Goal: Task Accomplishment & Management: Complete application form

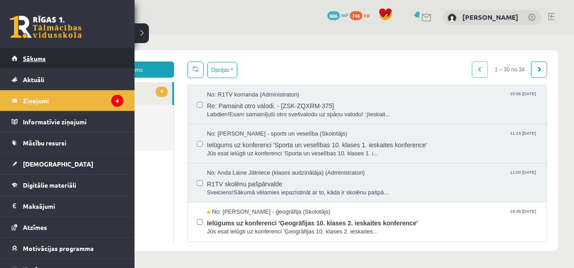
click at [41, 58] on span "Sākums" at bounding box center [34, 58] width 23 height 8
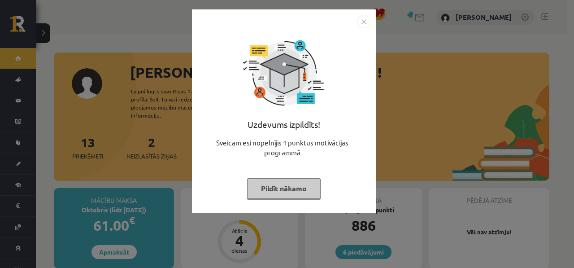
click at [384, 93] on div "Uzdevums izpildīts! Sveicam esi nopelnījis 1 punktus motivācijas programmā Pild…" at bounding box center [287, 134] width 574 height 268
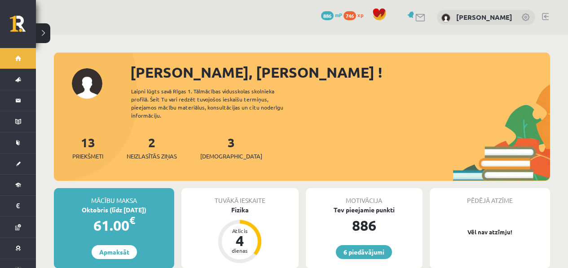
click at [222, 135] on div "3 Ieskaites" at bounding box center [231, 147] width 62 height 28
click at [217, 137] on link "3 Ieskaites" at bounding box center [231, 147] width 62 height 26
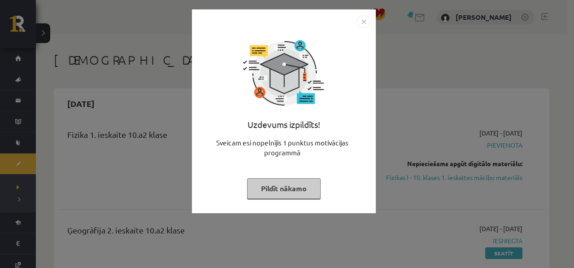
click at [399, 31] on div "Uzdevums izpildīts! Sveicam esi nopelnījis 1 punktus motivācijas programmā Pild…" at bounding box center [287, 134] width 574 height 268
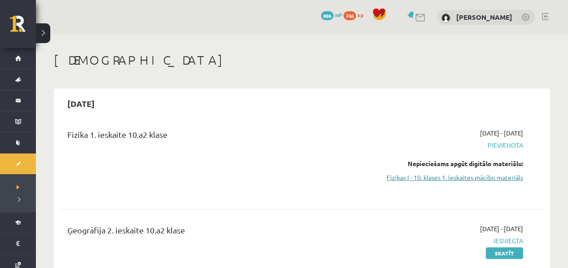
click at [508, 175] on link "Fizikas I - 10. klases 1. ieskaites mācību materiāls" at bounding box center [451, 177] width 143 height 9
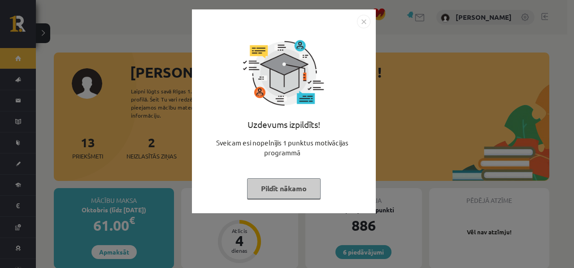
click at [491, 98] on div "Uzdevums izpildīts! Sveicam esi nopelnījis 1 punktus motivācijas programmā Pild…" at bounding box center [287, 134] width 574 height 268
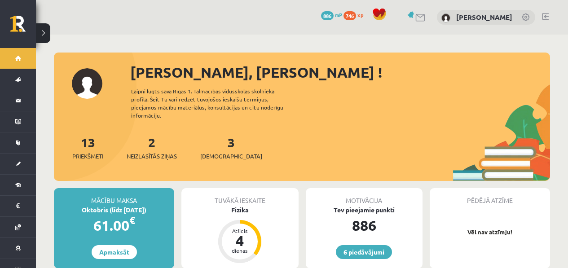
click at [202, 140] on div "13 Priekšmeti 2 Neizlasītās ziņas 3 Ieskaites" at bounding box center [302, 157] width 496 height 48
click at [212, 137] on div "3 Ieskaites" at bounding box center [231, 147] width 62 height 28
click at [215, 137] on link "3 Ieskaites" at bounding box center [231, 147] width 62 height 26
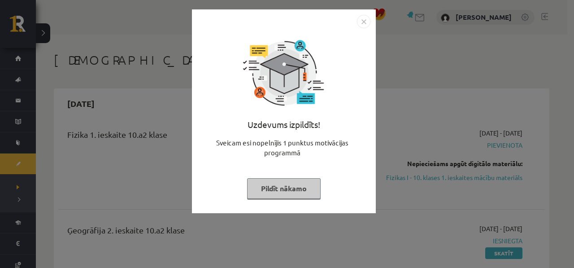
click at [444, 137] on div "Uzdevums izpildīts! Sveicam esi nopelnījis 1 punktus motivācijas programmā Pild…" at bounding box center [287, 134] width 574 height 268
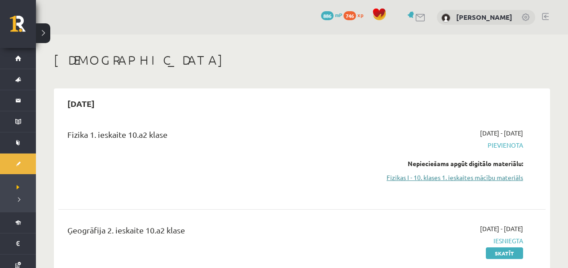
click at [474, 176] on link "Fizikas I - 10. klases 1. ieskaites mācību materiāls" at bounding box center [451, 177] width 143 height 9
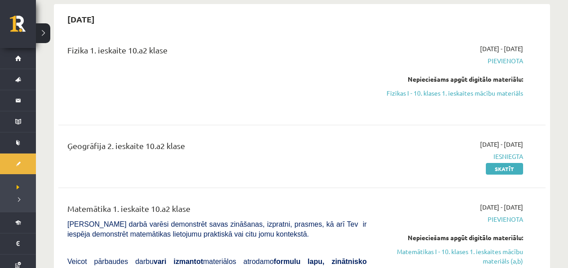
scroll to position [203, 0]
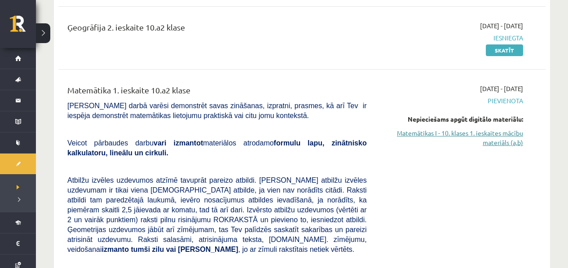
click at [429, 136] on link "Matemātikas I - 10. klases 1. ieskaites mācību materiāls (a,b)" at bounding box center [451, 137] width 143 height 19
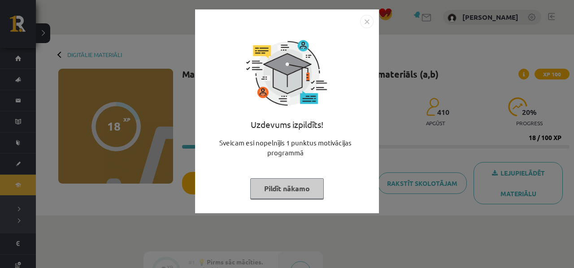
click at [574, 148] on div "Uzdevums izpildīts! Sveicam esi nopelnījis 1 punktus motivācijas programmā Pild…" at bounding box center [287, 134] width 574 height 268
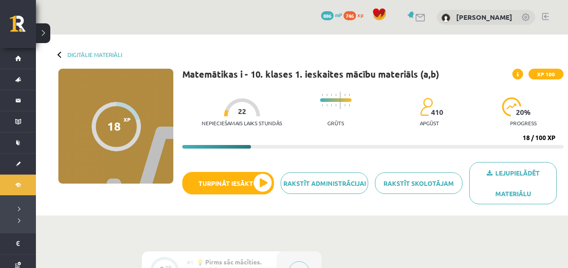
click at [250, 166] on div "Lejupielādēt materiālu Rakstīt skolotājam Rakstīt administrācijai Turpināt iesā…" at bounding box center [372, 186] width 381 height 49
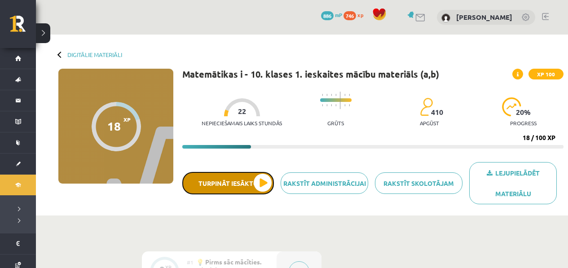
click at [245, 173] on button "Turpināt iesākto" at bounding box center [228, 183] width 92 height 22
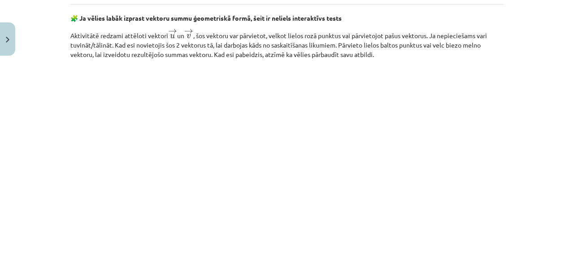
scroll to position [1267, 0]
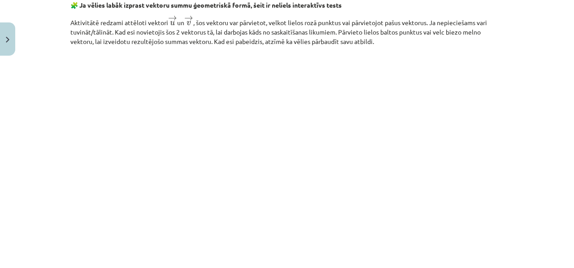
drag, startPoint x: 544, startPoint y: 85, endPoint x: 545, endPoint y: 126, distance: 40.4
click at [545, 126] on div "Mācību tēma: Matemātikas i - 10. klases 1. ieskaites mācību materiāls (a,b) #3 …" at bounding box center [287, 134] width 574 height 268
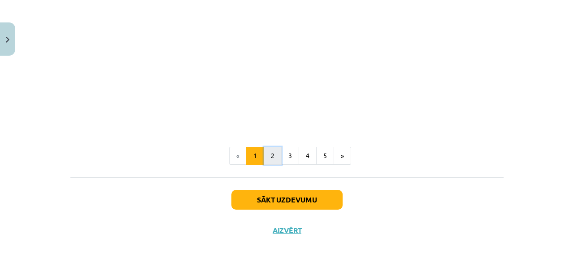
click at [265, 160] on button "2" at bounding box center [273, 156] width 18 height 18
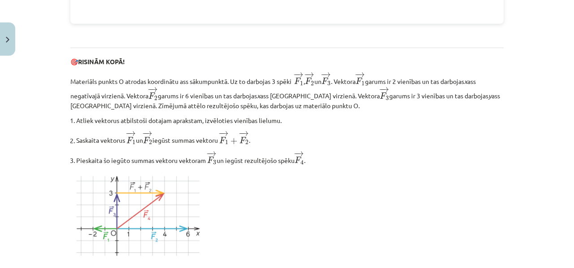
scroll to position [1053, 0]
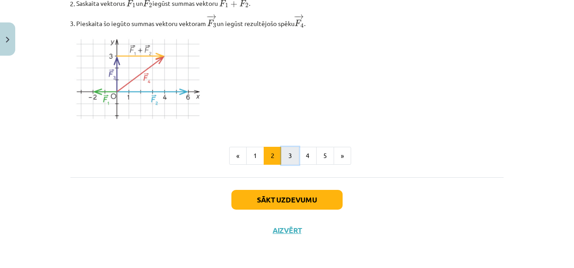
click at [282, 153] on button "3" at bounding box center [290, 156] width 18 height 18
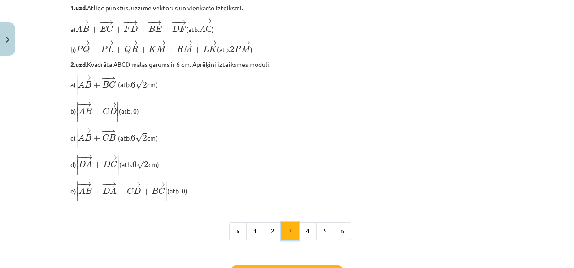
scroll to position [799, 0]
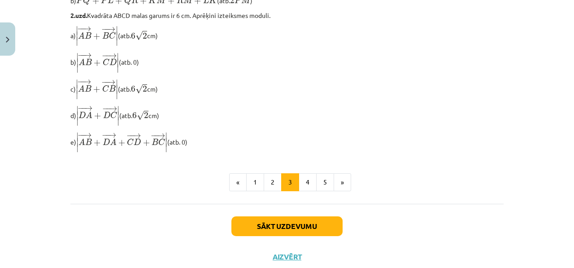
click at [308, 184] on button "4" at bounding box center [308, 182] width 18 height 18
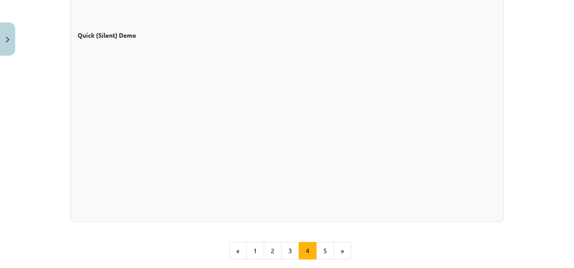
scroll to position [790, 0]
click at [318, 246] on button "5" at bounding box center [325, 250] width 18 height 18
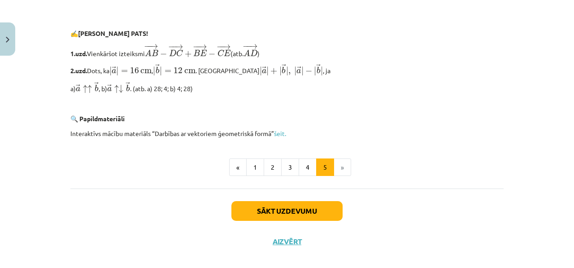
scroll to position [1976, 0]
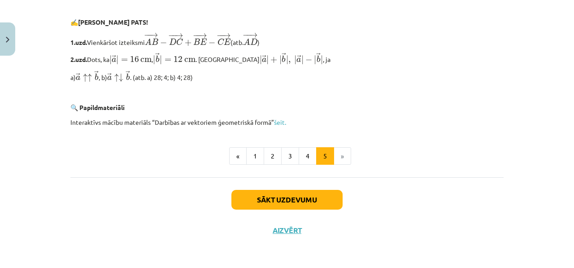
click at [303, 212] on div "Sākt uzdevumu Aizvērt" at bounding box center [287, 208] width 434 height 63
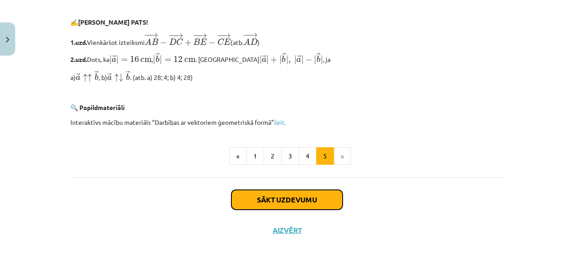
click at [304, 205] on button "Sākt uzdevumu" at bounding box center [287, 200] width 111 height 20
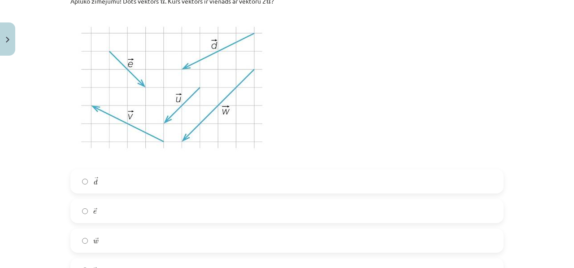
scroll to position [538, 0]
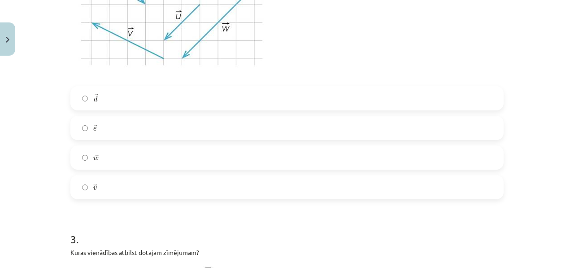
click at [89, 150] on label "→ w w →" at bounding box center [287, 157] width 432 height 22
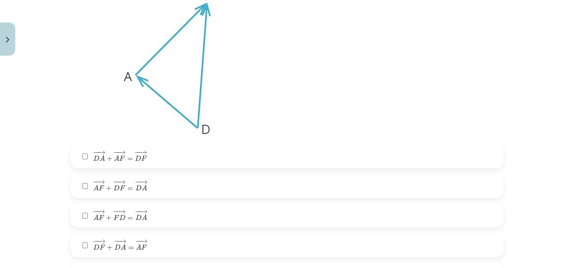
scroll to position [795, 0]
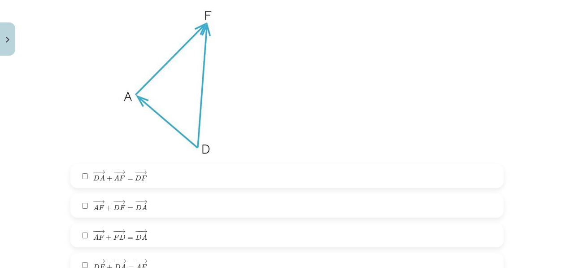
click at [121, 171] on span "→" at bounding box center [121, 172] width 7 height 4
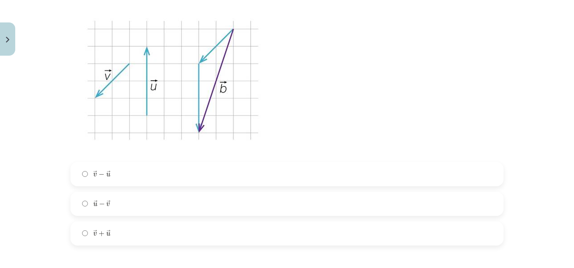
scroll to position [1170, 0]
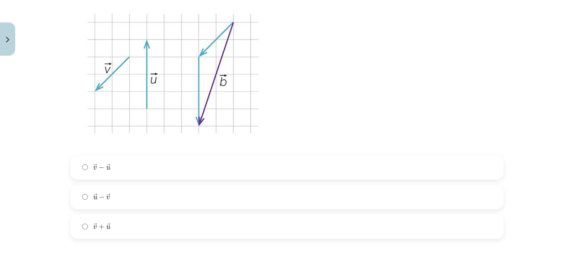
click at [140, 167] on label "→ v − → u v → − u →" at bounding box center [287, 167] width 432 height 22
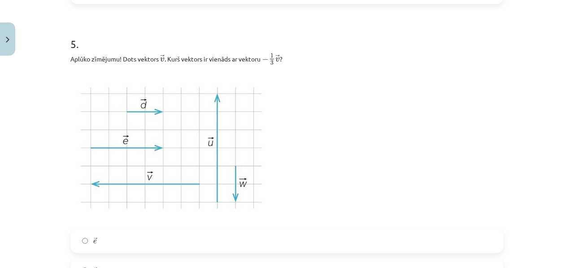
scroll to position [1454, 0]
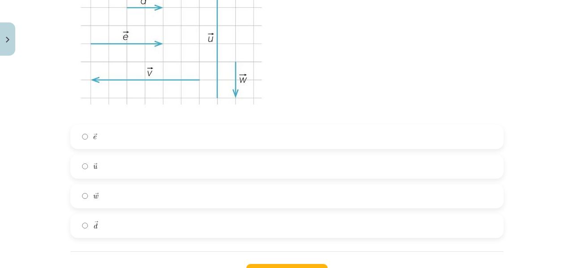
click at [106, 215] on label "→ d d →" at bounding box center [287, 226] width 432 height 22
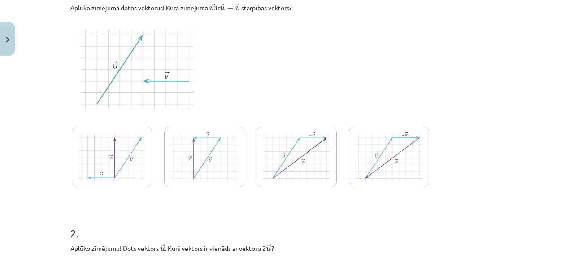
scroll to position [158, 0]
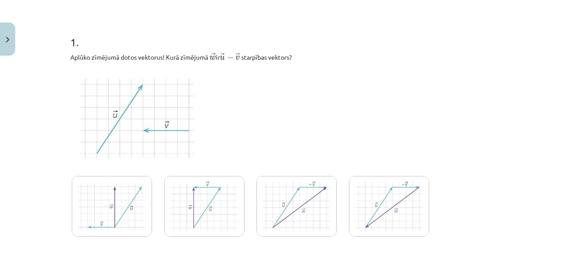
click at [230, 180] on img at bounding box center [204, 206] width 80 height 61
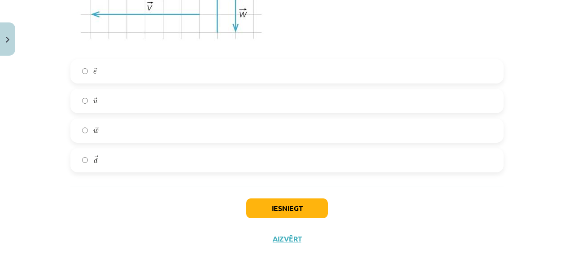
scroll to position [1582, 0]
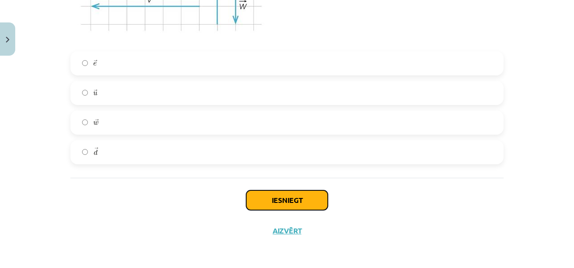
click at [282, 201] on button "Iesniegt" at bounding box center [287, 200] width 82 height 20
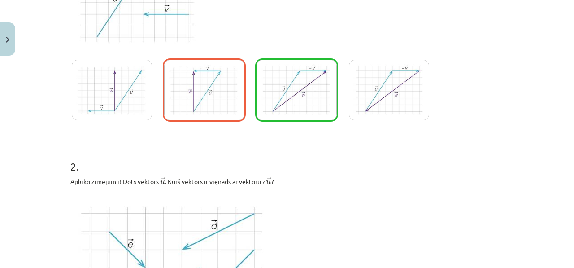
scroll to position [196, 0]
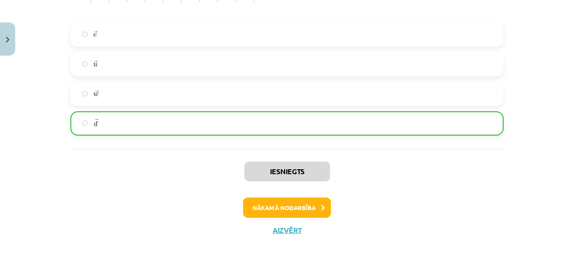
click at [250, 190] on div "Iesniegts Nākamā nodarbība Aizvērt" at bounding box center [287, 195] width 434 height 92
click at [252, 203] on button "Nākamā nodarbība" at bounding box center [287, 207] width 88 height 21
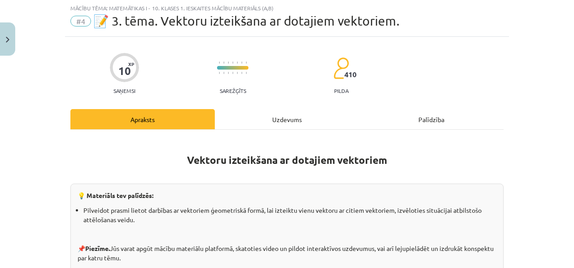
scroll to position [22, 0]
click at [268, 127] on div "Uzdevums" at bounding box center [287, 120] width 145 height 20
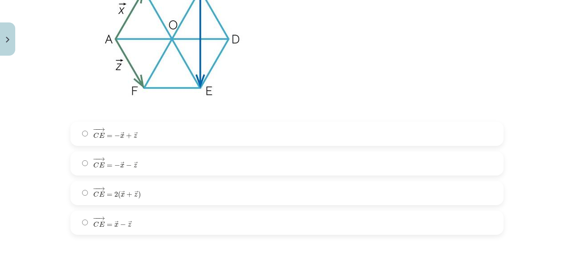
scroll to position [290, 0]
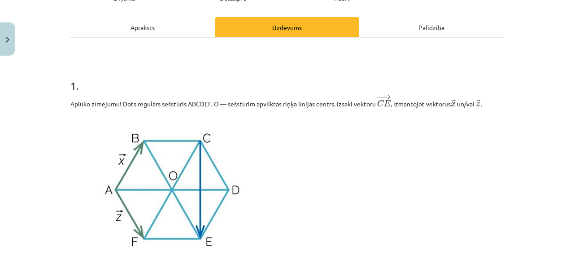
click at [176, 26] on div "Apraksts" at bounding box center [142, 27] width 145 height 20
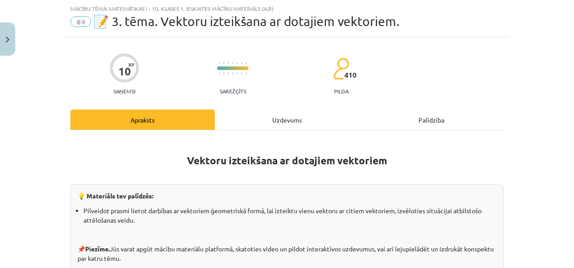
scroll to position [24, 0]
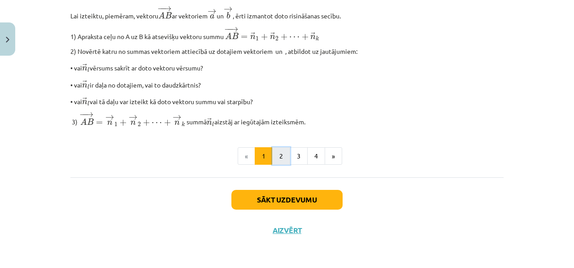
click at [284, 158] on button "2" at bounding box center [281, 156] width 18 height 18
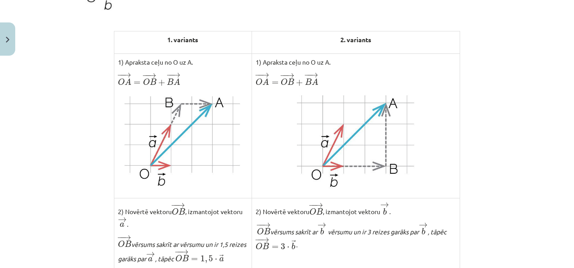
scroll to position [721, 0]
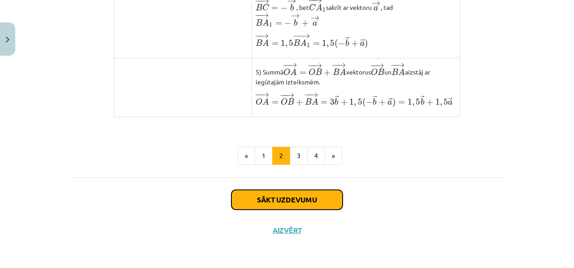
click at [259, 199] on button "Sākt uzdevumu" at bounding box center [287, 200] width 111 height 20
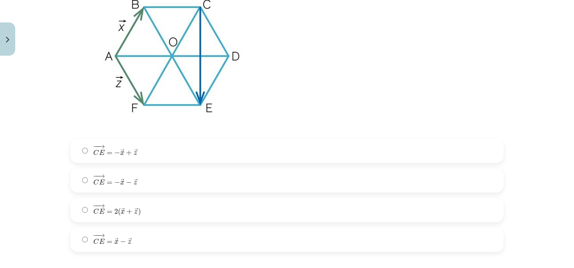
scroll to position [248, 0]
click at [195, 153] on label "− − → C E = − → x + → z C E → = − x → + z →" at bounding box center [287, 151] width 432 height 22
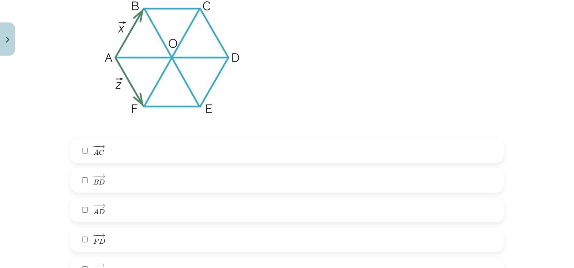
scroll to position [585, 0]
click at [130, 236] on label "− − → F D F D →" at bounding box center [287, 239] width 432 height 22
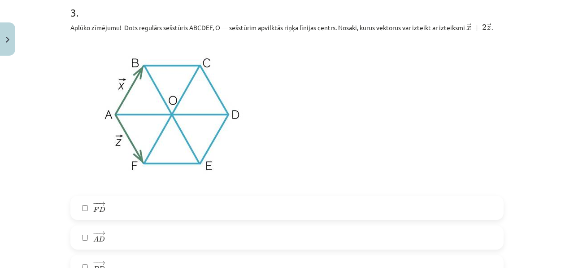
scroll to position [973, 0]
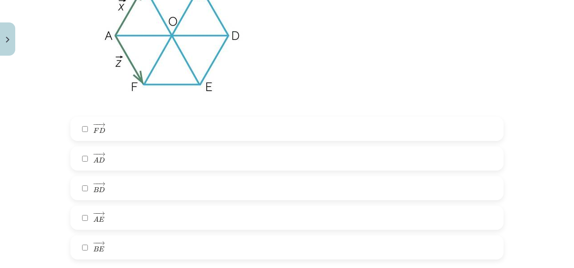
click at [108, 215] on label "− − → A E A E →" at bounding box center [287, 217] width 432 height 22
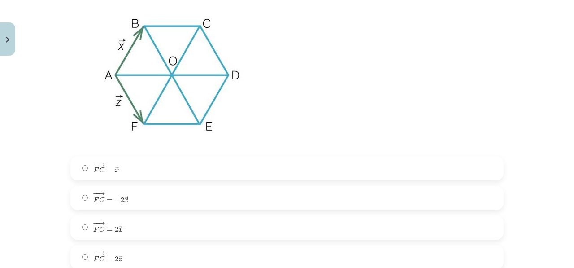
scroll to position [1310, 0]
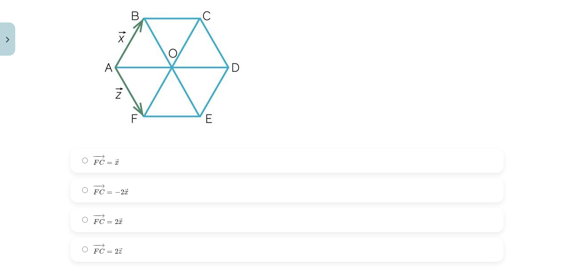
click at [125, 220] on label "− − → F C = 2 → x F C → = 2 x →" at bounding box center [287, 220] width 432 height 22
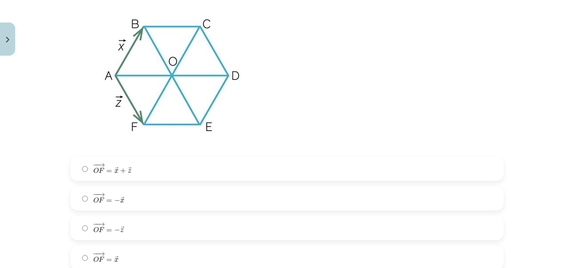
scroll to position [1661, 0]
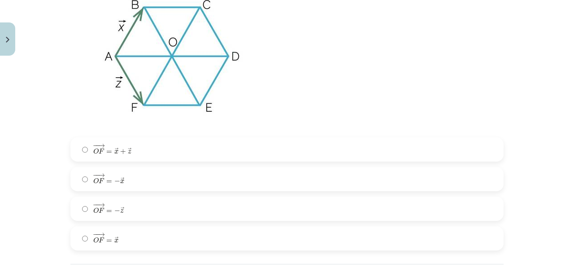
click at [141, 189] on label "− − → O F = − → x O F → = − x →" at bounding box center [287, 179] width 432 height 22
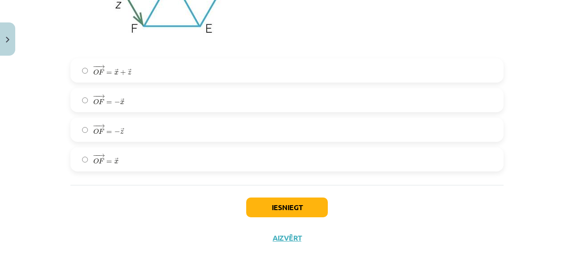
scroll to position [1749, 0]
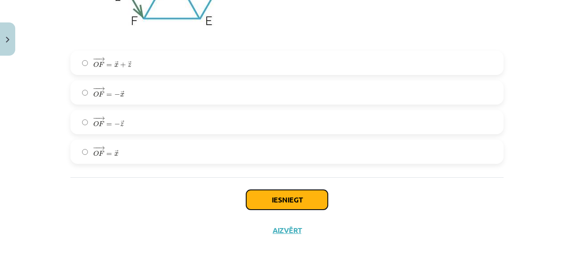
click at [278, 202] on button "Iesniegt" at bounding box center [287, 200] width 82 height 20
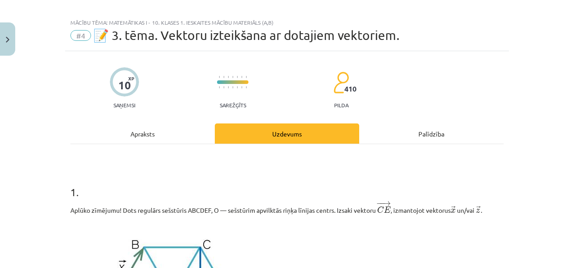
scroll to position [0, 0]
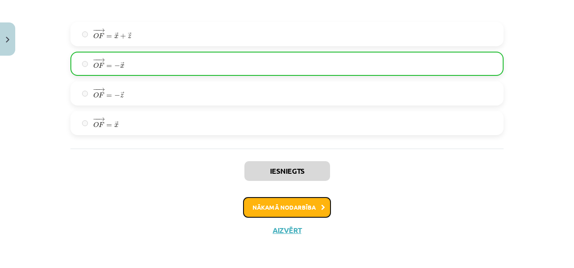
click at [287, 206] on button "Nākamā nodarbība" at bounding box center [287, 207] width 88 height 21
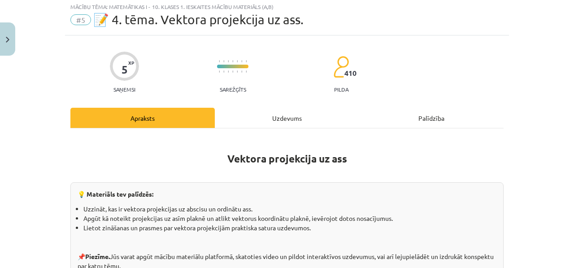
scroll to position [22, 0]
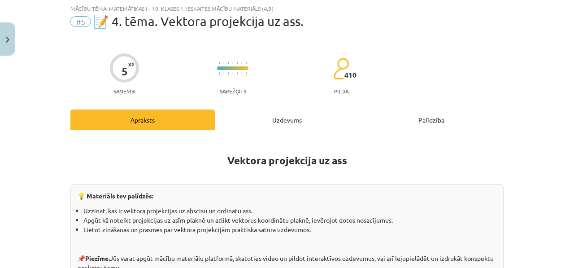
click at [307, 122] on div "Uzdevums" at bounding box center [287, 120] width 145 height 20
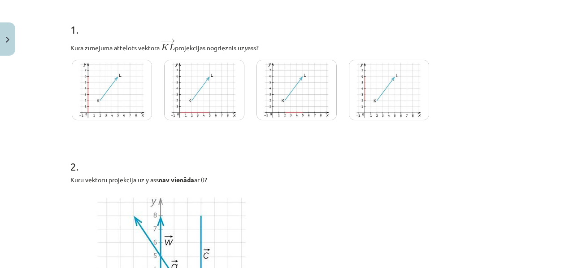
scroll to position [121, 0]
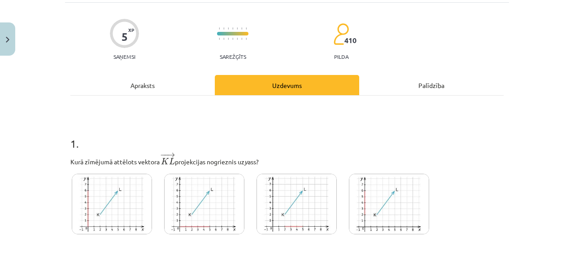
click at [140, 90] on div "Apraksts" at bounding box center [142, 85] width 145 height 20
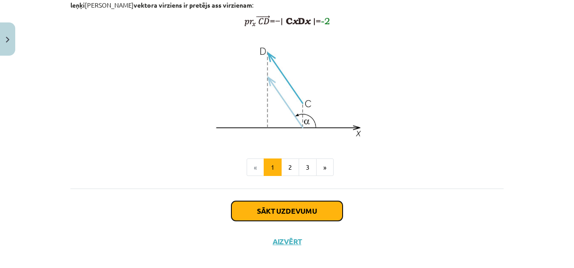
click at [289, 221] on button "Sākt uzdevumu" at bounding box center [287, 211] width 111 height 20
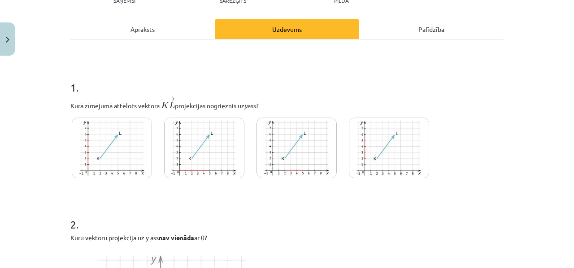
scroll to position [165, 0]
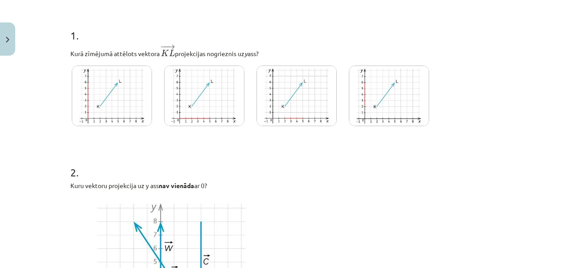
click at [193, 108] on img at bounding box center [204, 96] width 80 height 61
click at [130, 110] on img at bounding box center [112, 96] width 80 height 61
click at [192, 106] on img at bounding box center [204, 96] width 80 height 61
click at [330, 123] on img at bounding box center [297, 96] width 80 height 61
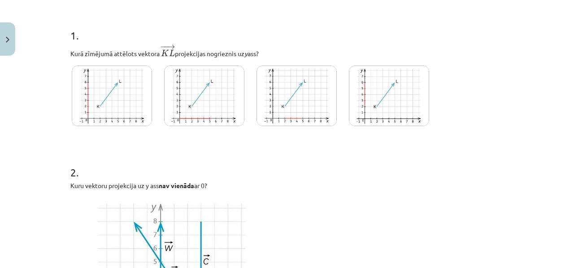
click at [311, 152] on h1 "2 ." at bounding box center [287, 164] width 434 height 28
click at [197, 114] on img at bounding box center [204, 96] width 80 height 61
click at [112, 98] on img at bounding box center [112, 96] width 80 height 61
click at [272, 124] on img at bounding box center [297, 96] width 80 height 61
click at [198, 104] on img at bounding box center [204, 96] width 80 height 61
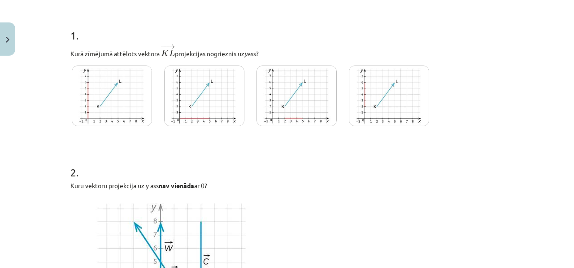
click at [340, 123] on div at bounding box center [250, 98] width 360 height 68
click at [352, 122] on img at bounding box center [389, 96] width 80 height 61
click at [380, 51] on p "Kurā zīmējumā attēlots vektora ﻿ − − → K L K L → projekcijas nogrieznis uz y as…" at bounding box center [287, 51] width 434 height 15
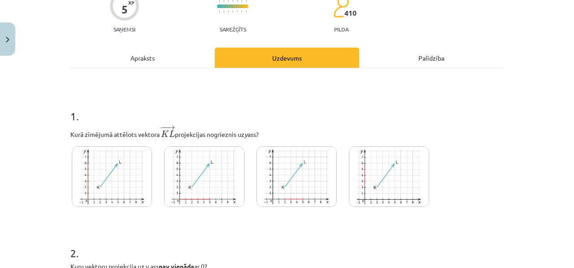
scroll to position [0, 0]
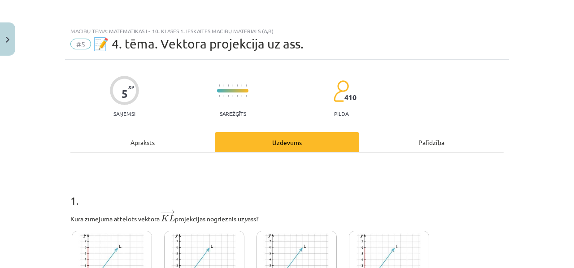
click at [154, 135] on div "Apraksts" at bounding box center [142, 142] width 145 height 20
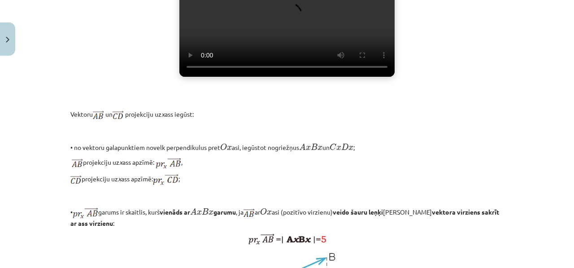
scroll to position [382, 0]
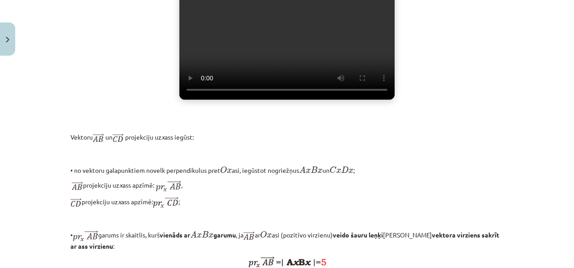
click at [271, 72] on video "Jūsu pārlūkprogramma neatbalsta video atskaņošanu." at bounding box center [287, 46] width 215 height 108
click at [333, 60] on video "Jūsu pārlūkprogramma neatbalsta video atskaņošanu." at bounding box center [287, 46] width 215 height 108
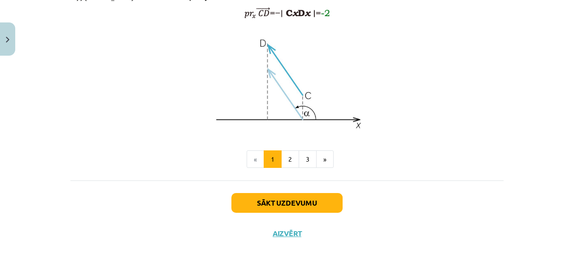
scroll to position [798, 0]
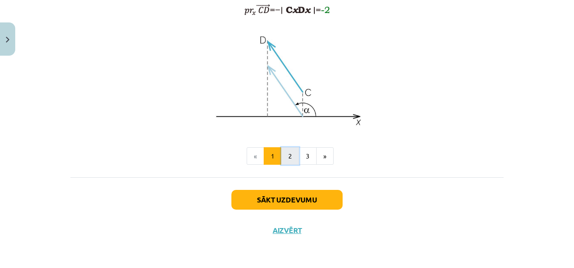
click at [283, 150] on button "2" at bounding box center [290, 156] width 18 height 18
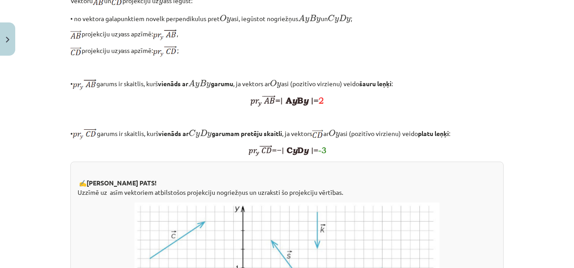
scroll to position [276, 0]
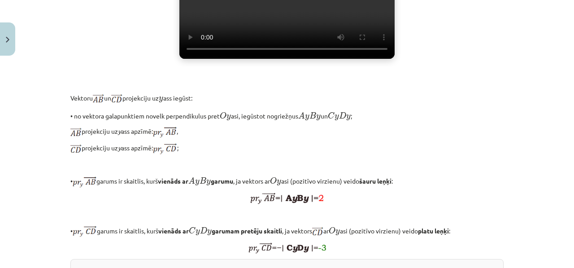
click at [247, 59] on video "Jūsu pārlūkprogramma neatbalsta video atskaņošanu." at bounding box center [287, 5] width 215 height 108
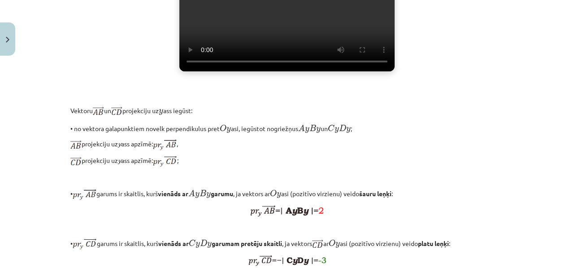
scroll to position [263, 0]
click at [313, 72] on video "Jūsu pārlūkprogramma neatbalsta video atskaņošanu." at bounding box center [287, 18] width 215 height 108
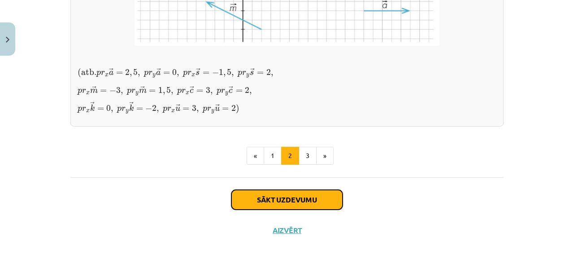
click at [302, 197] on button "Sākt uzdevumu" at bounding box center [287, 200] width 111 height 20
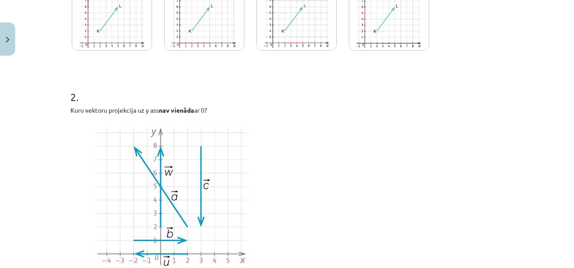
click at [292, 39] on img at bounding box center [297, 20] width 80 height 61
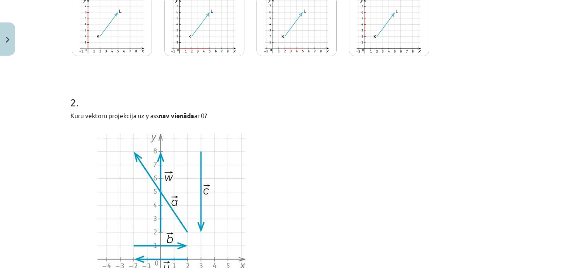
click at [371, 52] on img at bounding box center [389, 26] width 80 height 61
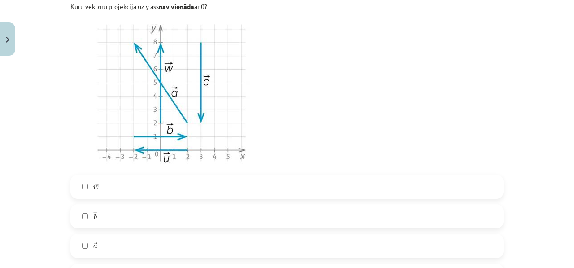
scroll to position [357, 0]
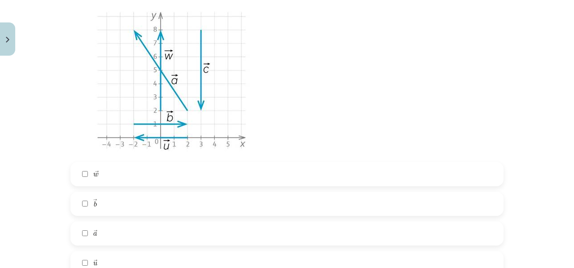
click at [194, 165] on label "→ w w →" at bounding box center [287, 174] width 432 height 22
click at [145, 193] on label "→ b b →" at bounding box center [287, 204] width 432 height 22
click at [127, 229] on label "→ a a →" at bounding box center [287, 233] width 432 height 22
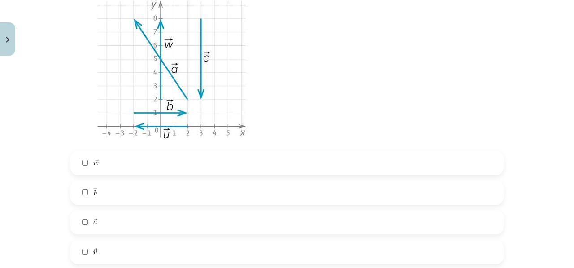
scroll to position [368, 0]
click at [156, 229] on label "→ a a →" at bounding box center [287, 221] width 432 height 22
click at [157, 222] on label "→ a a →" at bounding box center [287, 221] width 432 height 22
click at [148, 246] on label "→ u u →" at bounding box center [287, 251] width 432 height 22
drag, startPoint x: 154, startPoint y: 228, endPoint x: 152, endPoint y: 233, distance: 5.2
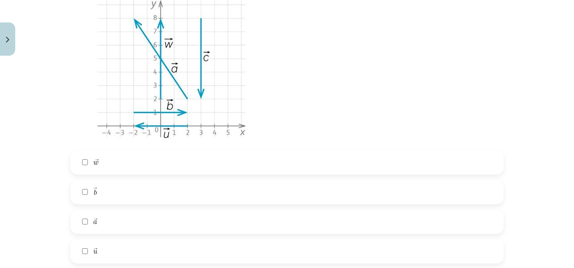
click at [154, 228] on label "→ a a →" at bounding box center [287, 221] width 432 height 22
click at [148, 242] on label "→ u u →" at bounding box center [287, 251] width 432 height 22
click at [167, 194] on label "→ b b →" at bounding box center [287, 192] width 432 height 22
click at [170, 171] on label "→ w w →" at bounding box center [287, 162] width 432 height 22
click at [162, 168] on label "→ w w →" at bounding box center [287, 162] width 432 height 22
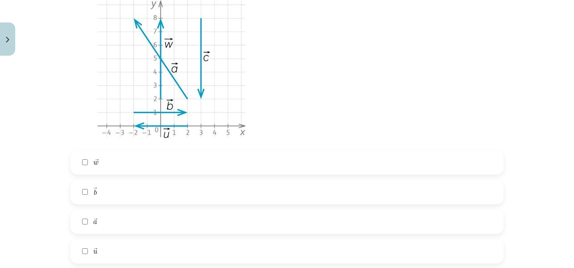
click at [137, 193] on label "→ b b →" at bounding box center [287, 192] width 432 height 22
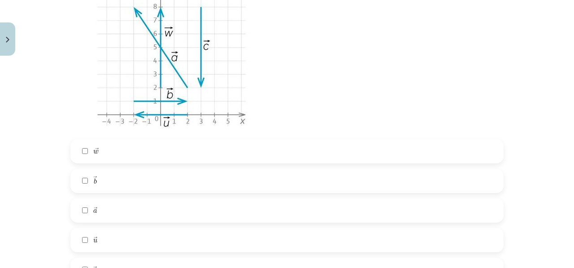
scroll to position [385, 0]
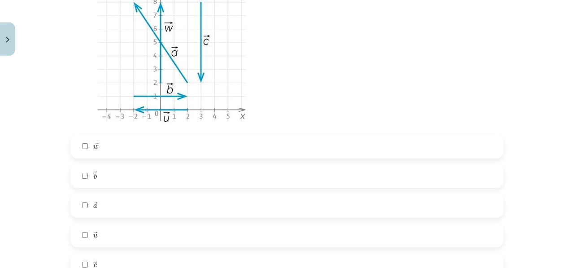
click at [122, 206] on label "→ a a →" at bounding box center [287, 205] width 432 height 22
click at [122, 232] on label "→ u u →" at bounding box center [287, 235] width 432 height 22
click at [125, 234] on label "→ u u →" at bounding box center [287, 235] width 432 height 22
click at [108, 257] on label "→ c c →" at bounding box center [287, 265] width 432 height 22
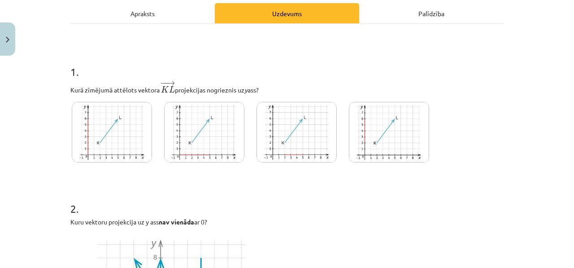
scroll to position [0, 0]
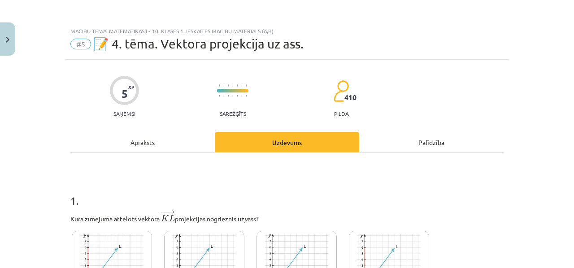
click at [188, 139] on div "Apraksts" at bounding box center [142, 142] width 145 height 20
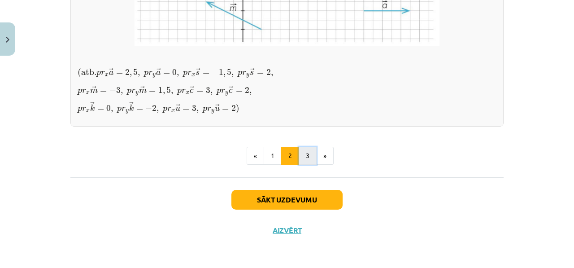
click at [307, 155] on button "3" at bounding box center [308, 156] width 18 height 18
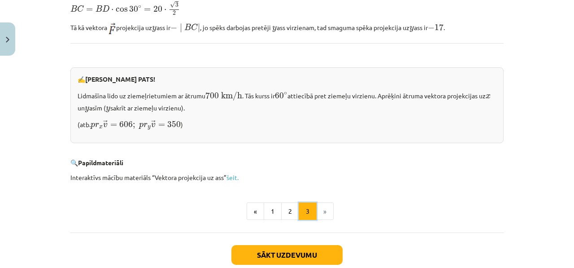
scroll to position [984, 0]
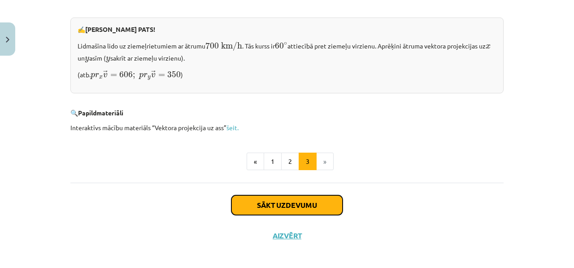
click at [287, 195] on button "Sākt uzdevumu" at bounding box center [287, 205] width 111 height 20
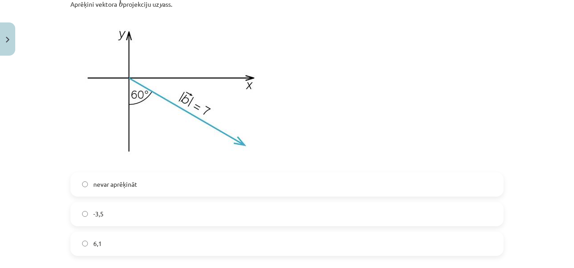
scroll to position [736, 0]
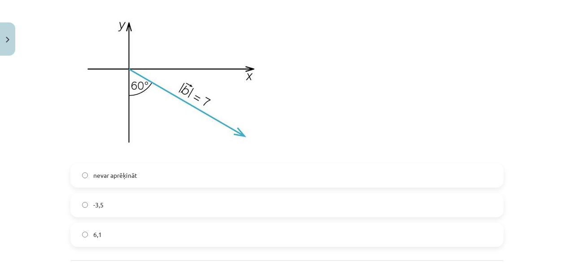
click at [143, 240] on label "6,1" at bounding box center [287, 235] width 432 height 22
click at [148, 216] on label "-3,5" at bounding box center [287, 205] width 432 height 22
click at [142, 225] on label "6,1" at bounding box center [287, 235] width 432 height 22
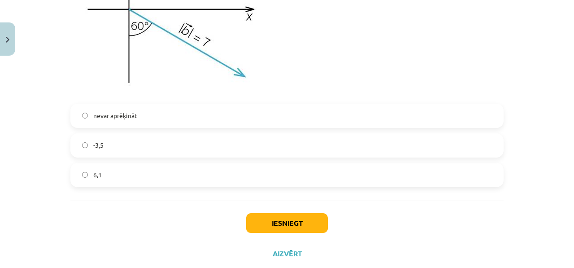
scroll to position [796, 0]
click at [279, 227] on button "Iesniegt" at bounding box center [287, 223] width 82 height 20
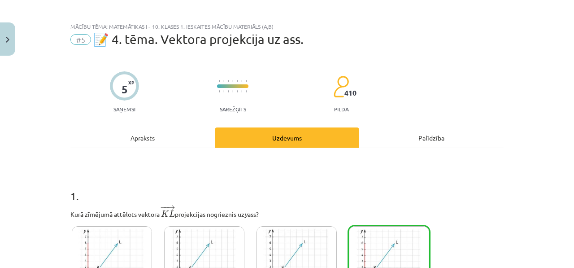
scroll to position [0, 0]
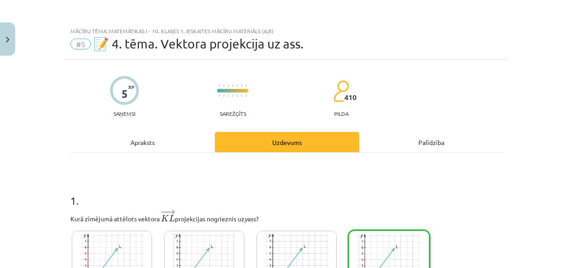
click at [131, 142] on div "Apraksts" at bounding box center [142, 142] width 145 height 20
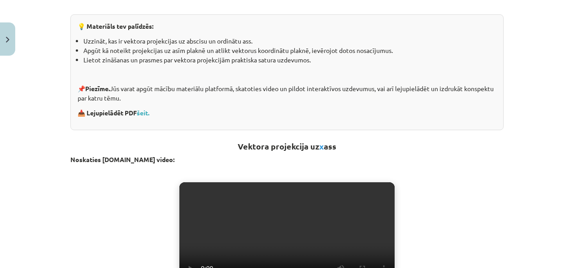
scroll to position [139, 0]
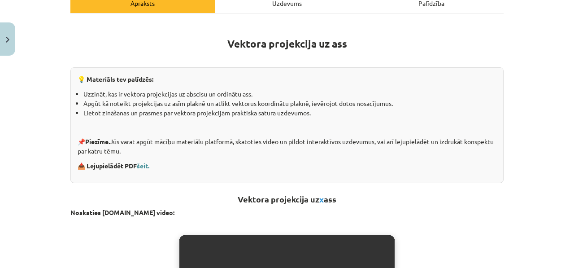
click at [143, 168] on link "šeit." at bounding box center [143, 166] width 13 height 8
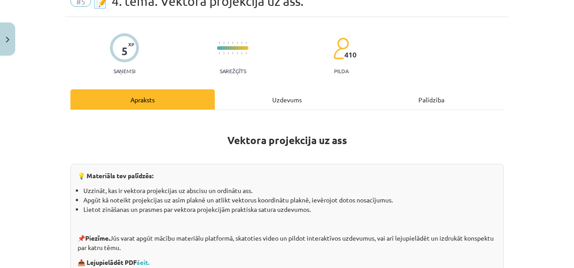
scroll to position [0, 0]
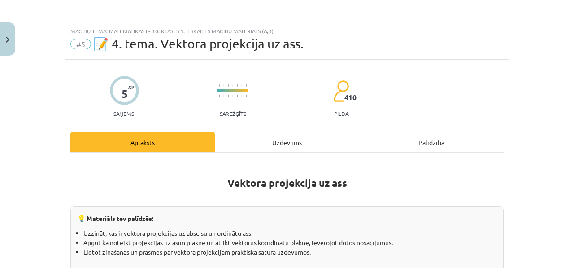
drag, startPoint x: 254, startPoint y: 122, endPoint x: 258, endPoint y: 140, distance: 18.7
click at [258, 140] on div "Uzdevums" at bounding box center [287, 142] width 145 height 20
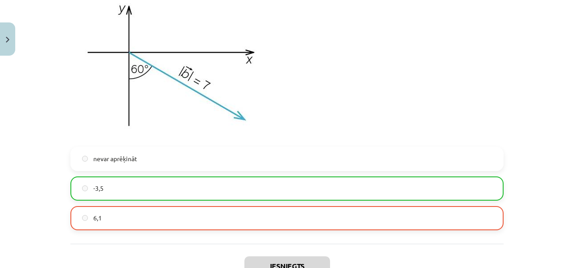
scroll to position [696, 0]
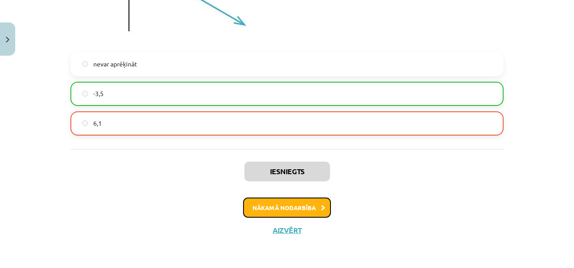
click at [275, 200] on button "Nākamā nodarbība" at bounding box center [287, 207] width 88 height 21
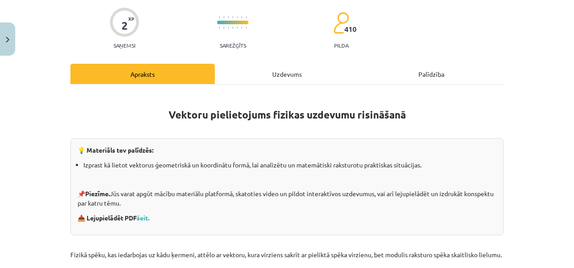
scroll to position [0, 0]
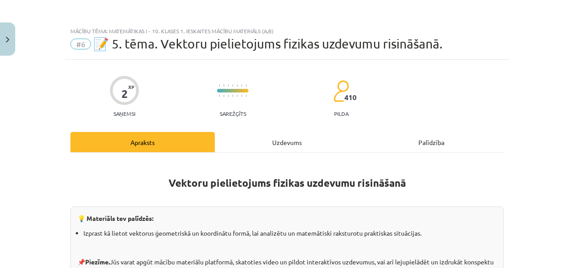
click at [252, 139] on div "Uzdevums" at bounding box center [287, 142] width 145 height 20
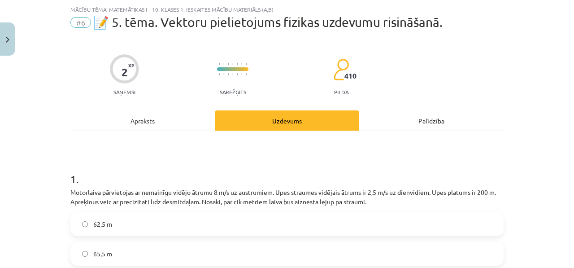
scroll to position [22, 0]
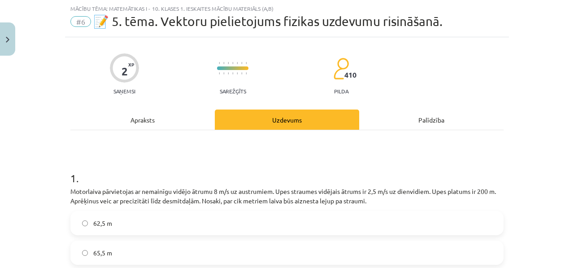
click at [204, 118] on div "Apraksts" at bounding box center [142, 120] width 145 height 20
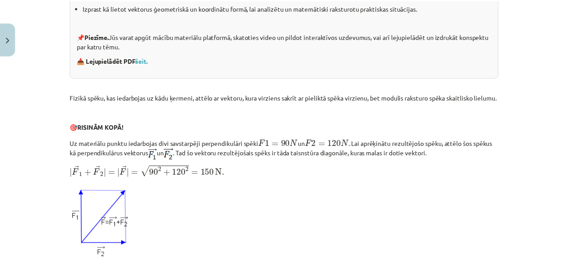
scroll to position [158, 0]
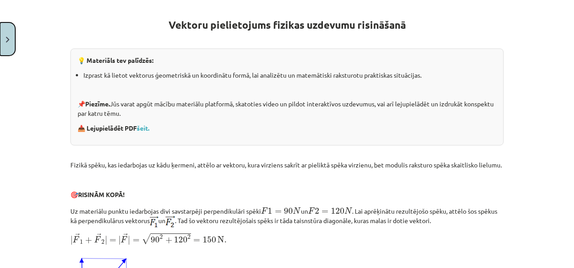
click at [14, 48] on button "Close" at bounding box center [7, 38] width 15 height 33
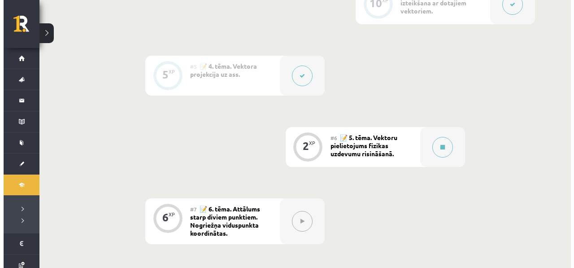
scroll to position [465, 0]
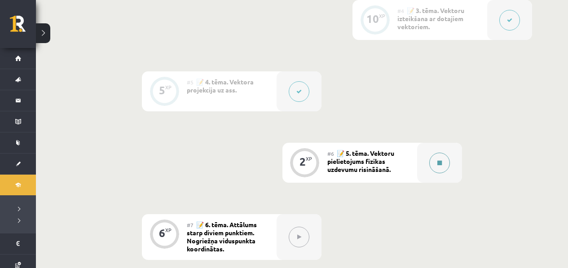
click at [452, 155] on div at bounding box center [439, 163] width 45 height 40
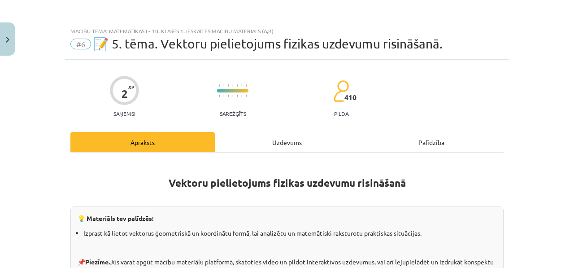
click at [318, 136] on div "Uzdevums" at bounding box center [287, 142] width 145 height 20
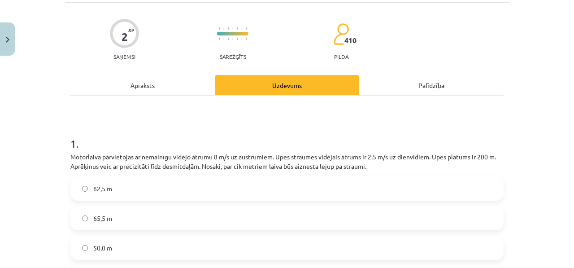
scroll to position [66, 0]
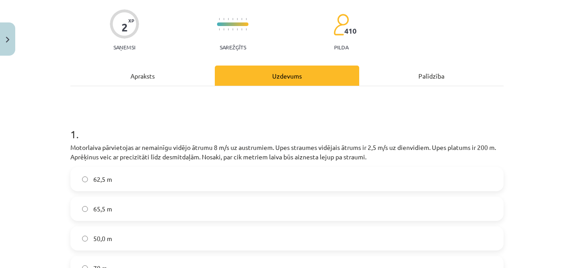
click at [171, 78] on div "Apraksts" at bounding box center [142, 76] width 145 height 20
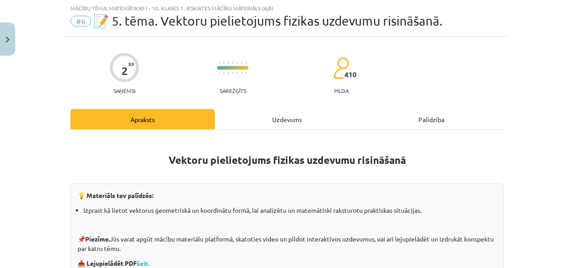
scroll to position [22, 0]
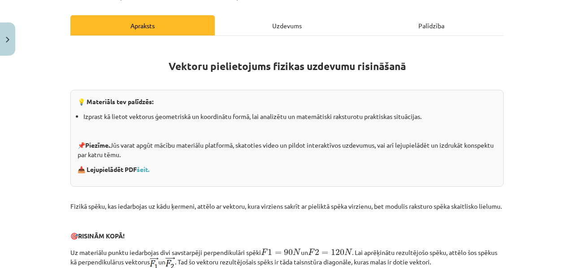
click at [257, 34] on div "Uzdevums" at bounding box center [287, 25] width 145 height 20
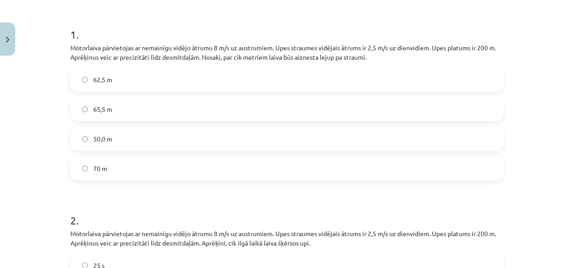
scroll to position [93, 0]
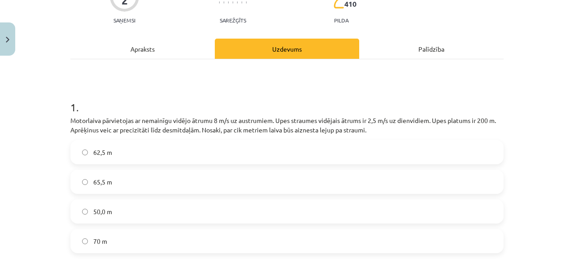
click at [185, 52] on div "Apraksts" at bounding box center [142, 49] width 145 height 20
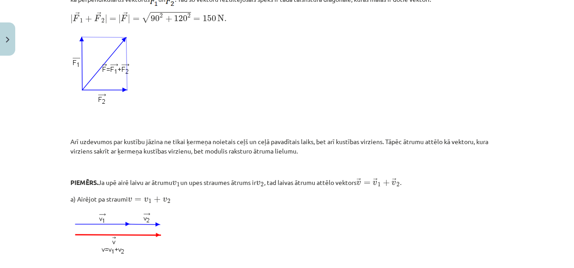
scroll to position [312, 0]
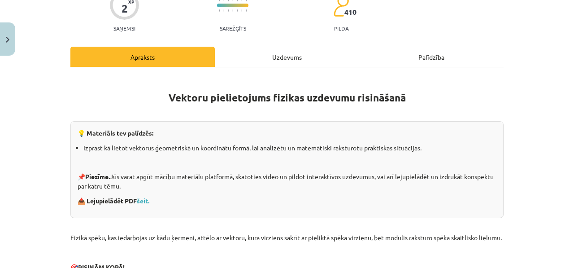
click at [285, 65] on div "Uzdevums" at bounding box center [287, 57] width 145 height 20
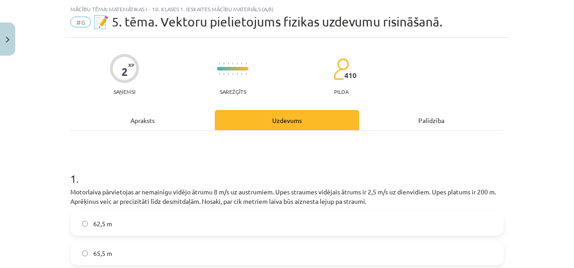
scroll to position [0, 0]
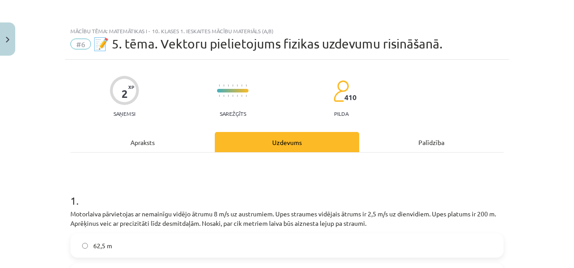
click at [148, 140] on div "Apraksts" at bounding box center [142, 142] width 145 height 20
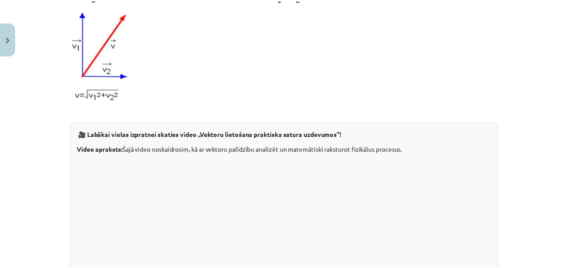
scroll to position [737, 0]
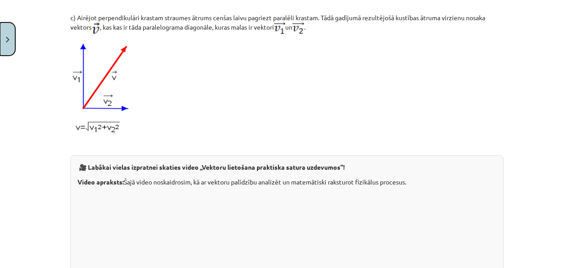
click at [5, 45] on button "Close" at bounding box center [7, 38] width 15 height 33
click at [19, 54] on div "Mācību tēma: Matemātikas i - 10. klases 1. ieskaites mācību materiāls (a,b) #6 …" at bounding box center [287, 134] width 574 height 268
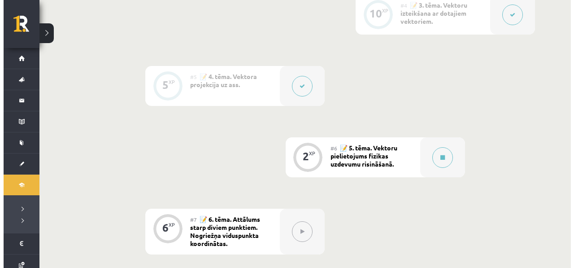
scroll to position [508, 0]
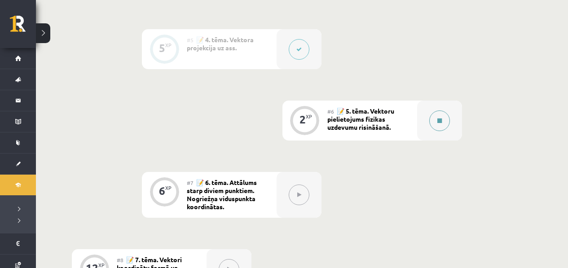
click at [441, 110] on button at bounding box center [439, 120] width 21 height 21
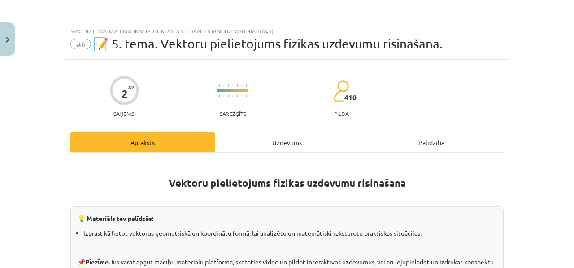
click at [292, 136] on div "Uzdevums" at bounding box center [287, 142] width 145 height 20
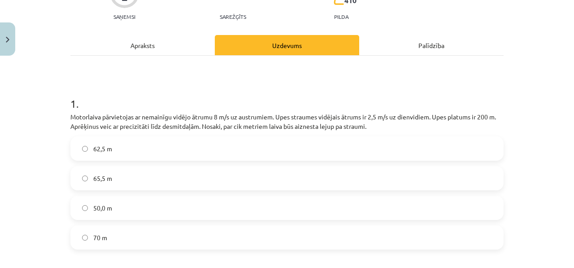
scroll to position [99, 0]
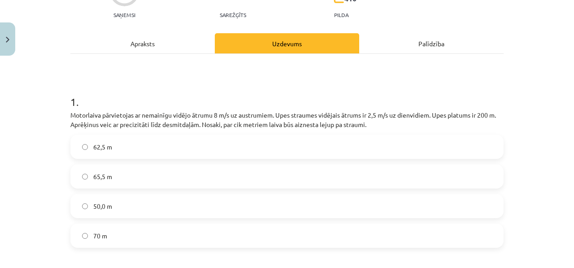
click at [159, 35] on div "Apraksts" at bounding box center [142, 43] width 145 height 20
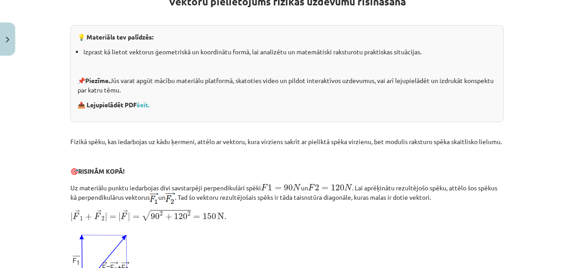
scroll to position [143, 0]
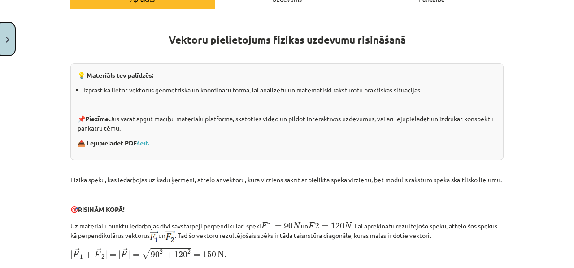
click at [0, 42] on button "Close" at bounding box center [7, 38] width 15 height 33
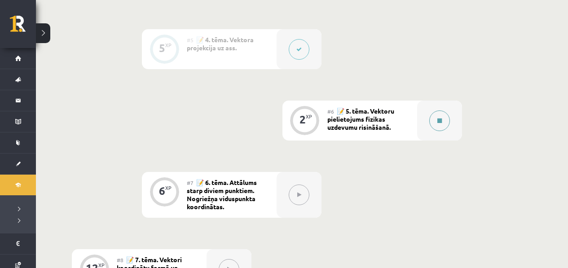
click at [452, 119] on div at bounding box center [439, 121] width 45 height 40
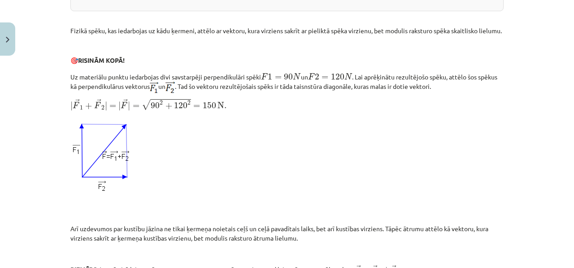
scroll to position [294, 0]
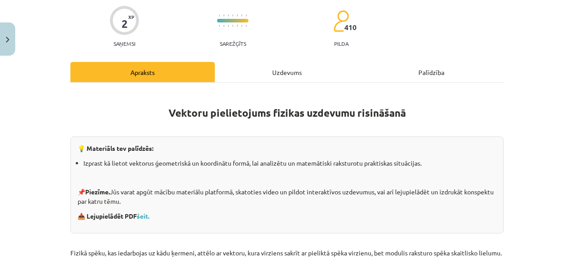
click at [276, 79] on div "Uzdevums" at bounding box center [287, 72] width 145 height 20
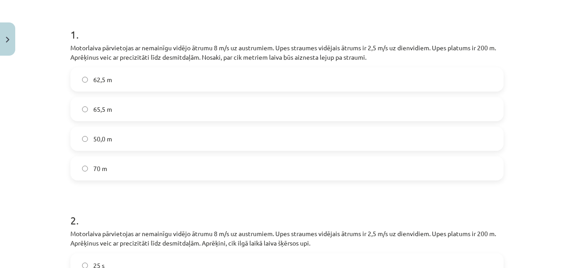
scroll to position [158, 0]
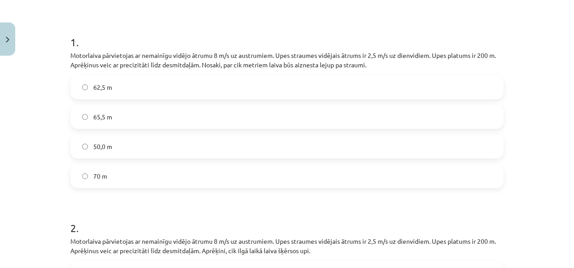
click at [141, 83] on label "62,5 m" at bounding box center [287, 87] width 432 height 22
click at [124, 109] on label "65,5 m" at bounding box center [287, 116] width 432 height 22
click at [299, 212] on h1 "2 ." at bounding box center [287, 220] width 434 height 28
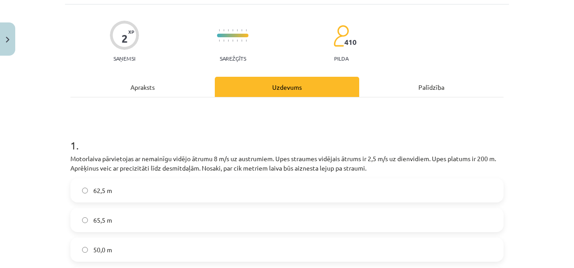
scroll to position [0, 0]
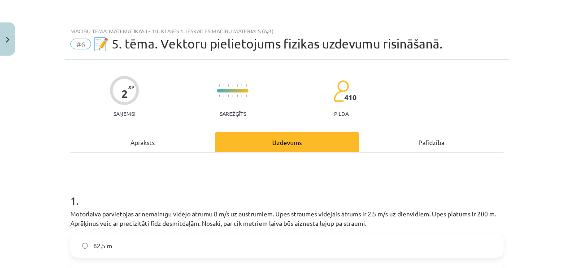
drag, startPoint x: 166, startPoint y: 136, endPoint x: 160, endPoint y: 136, distance: 5.9
click at [160, 136] on div "Apraksts" at bounding box center [142, 142] width 145 height 20
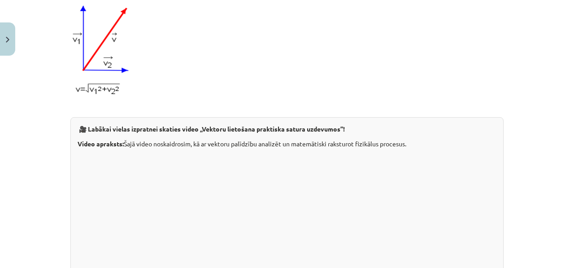
scroll to position [737, 0]
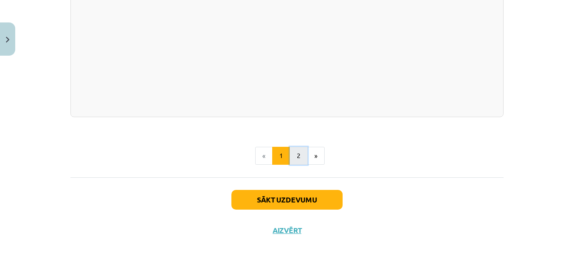
click at [295, 157] on button "2" at bounding box center [299, 156] width 18 height 18
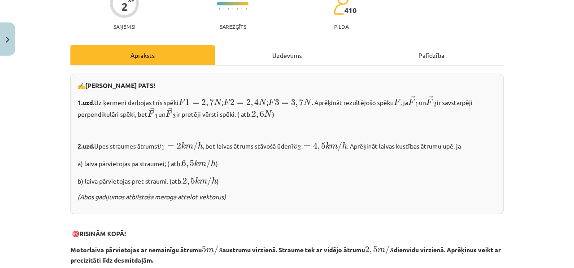
scroll to position [85, 0]
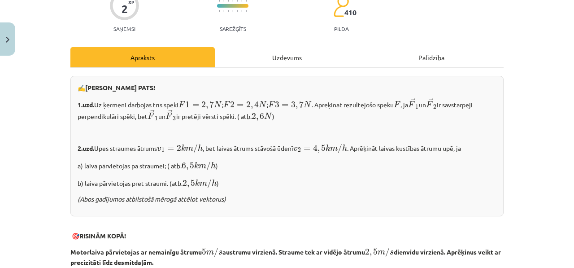
click at [307, 53] on div "Uzdevums" at bounding box center [287, 57] width 145 height 20
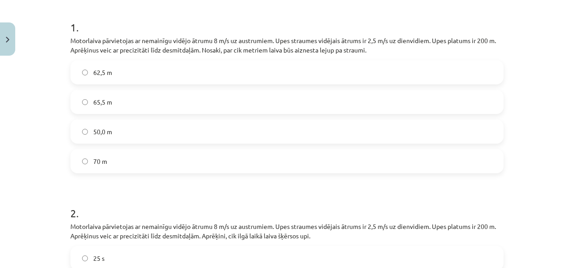
scroll to position [173, 0]
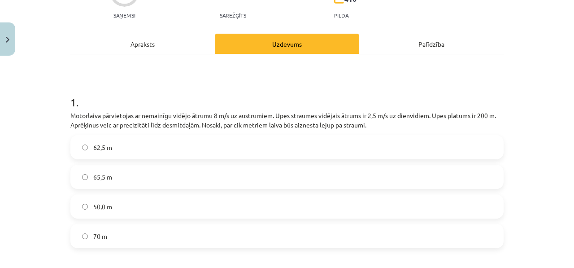
click at [140, 32] on div "2 XP Saņemsi Sarežģīts 410 pilda Apraksts Uzdevums Palīdzība 1 . Motorlaiva pār…" at bounding box center [287, 238] width 444 height 554
click at [139, 39] on div "Apraksts" at bounding box center [142, 44] width 145 height 20
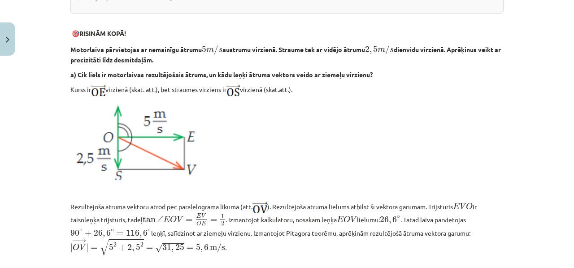
scroll to position [272, 0]
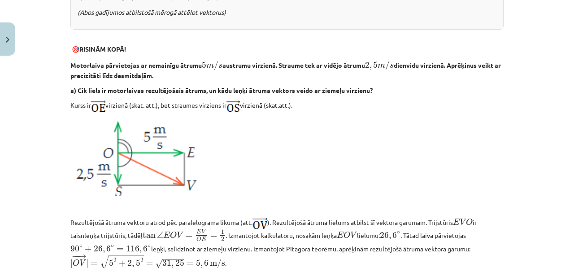
click at [211, 72] on p "Motorlaiva pārvietojas ar nemainīgu ātrumu 5 m / s 5 m / s austrumu virzienā. S…" at bounding box center [287, 69] width 434 height 21
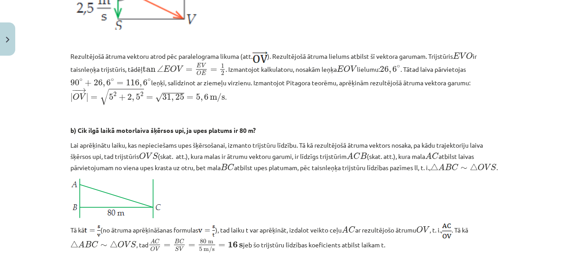
scroll to position [365, 0]
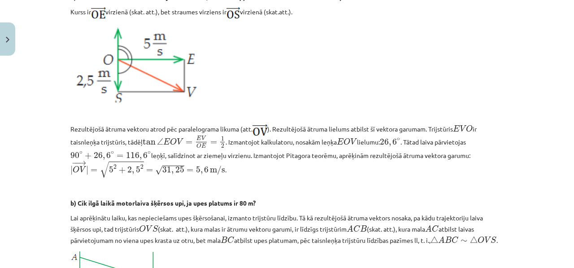
click at [299, 170] on p "Rezultējošā ātruma vektoru atrod pēc paralelograma likuma (att. ). Rezultējošā …" at bounding box center [287, 151] width 434 height 56
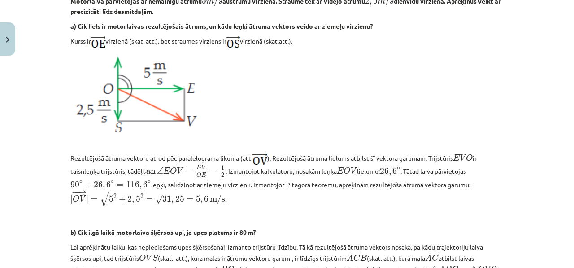
scroll to position [336, 0]
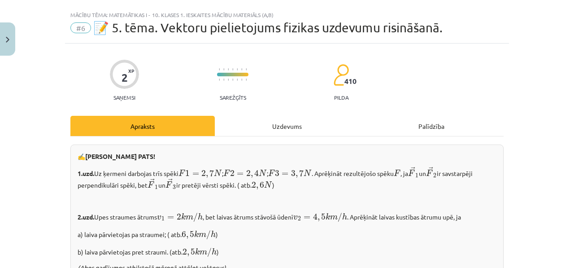
drag, startPoint x: 242, startPoint y: 119, endPoint x: 240, endPoint y: 123, distance: 4.9
click at [242, 119] on div "Uzdevums" at bounding box center [287, 126] width 145 height 20
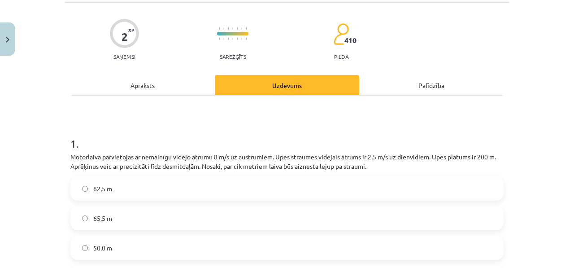
scroll to position [0, 0]
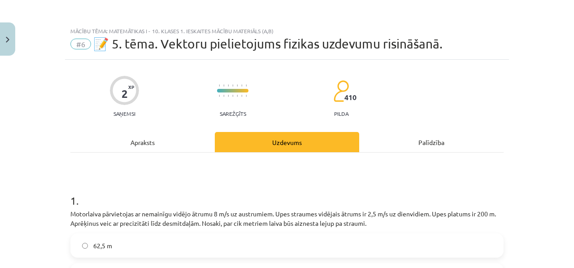
click at [185, 137] on div "Apraksts" at bounding box center [142, 142] width 145 height 20
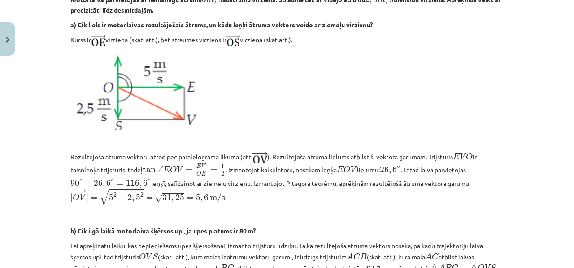
scroll to position [337, 0]
click at [150, 166] on span "tan ∠ E O V = E V O E = 1 2" at bounding box center [184, 169] width 83 height 12
click at [161, 168] on span "∠" at bounding box center [160, 169] width 6 height 7
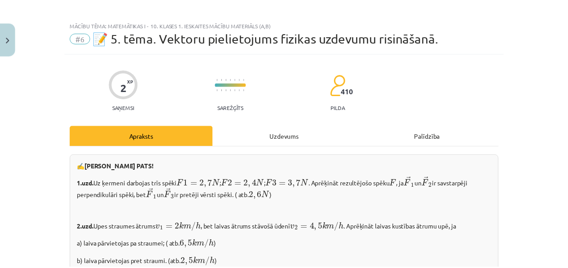
scroll to position [0, 0]
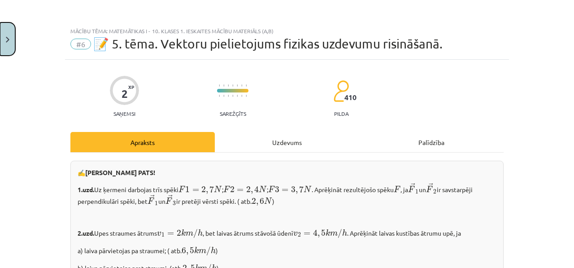
click at [4, 33] on button "Close" at bounding box center [7, 38] width 15 height 33
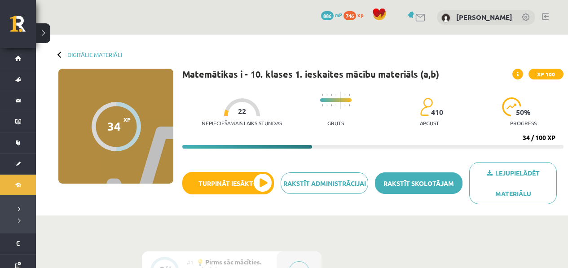
click at [395, 187] on link "Rakstīt skolotājam" at bounding box center [419, 183] width 88 height 22
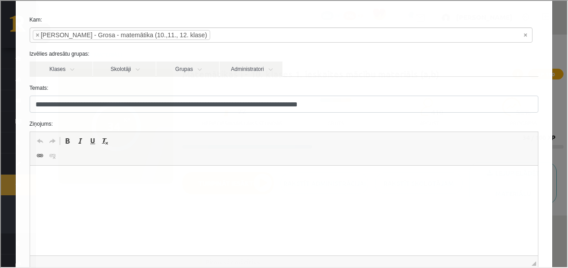
scroll to position [86, 0]
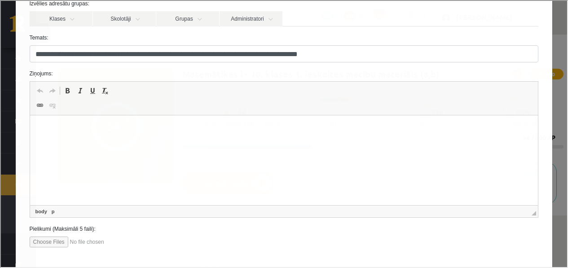
click at [117, 143] on html at bounding box center [284, 128] width 508 height 27
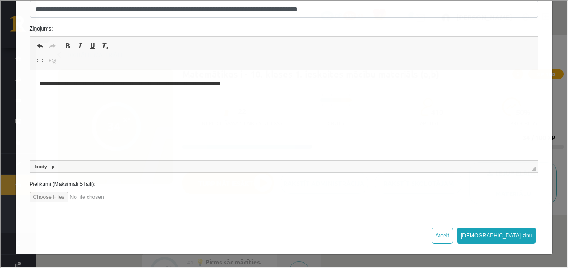
scroll to position [59, 0]
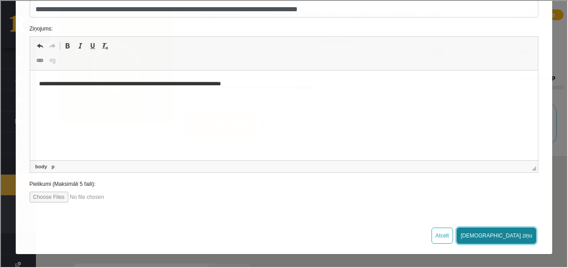
click at [513, 232] on button "Sūtīt ziņu" at bounding box center [496, 235] width 80 height 16
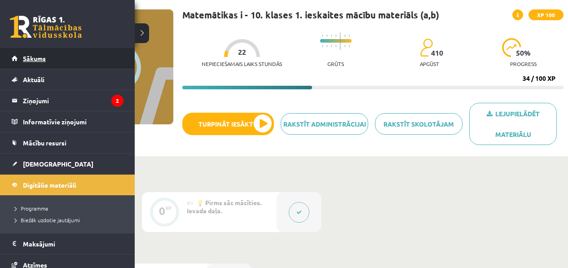
click at [24, 55] on span "Sākums" at bounding box center [34, 58] width 23 height 8
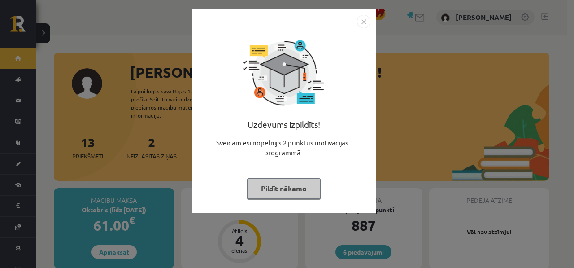
click at [409, 129] on div "Uzdevums izpildīts! Sveicam esi nopelnījis 2 punktus motivācijas programmā Pild…" at bounding box center [287, 134] width 574 height 268
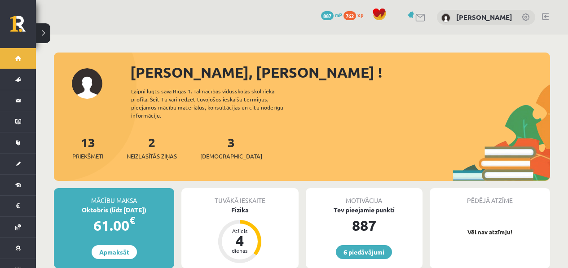
click at [172, 133] on div "2 Neizlasītās ziņas" at bounding box center [152, 147] width 50 height 28
click at [158, 136] on div "2 Neizlasītās ziņas" at bounding box center [152, 147] width 50 height 28
click at [148, 140] on div "2 Neizlasītās ziņas" at bounding box center [152, 147] width 50 height 28
click at [156, 139] on link "2 Neizlasītās ziņas" at bounding box center [152, 147] width 50 height 26
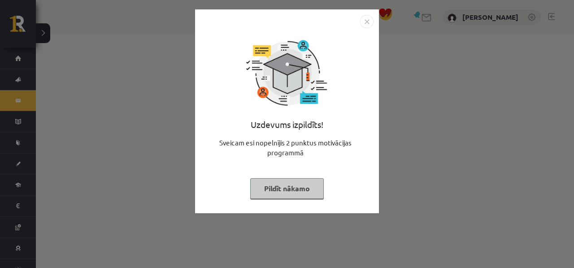
click at [381, 142] on div "Uzdevums izpildīts! Sveicam esi nopelnījis 2 punktus motivācijas programmā Pild…" at bounding box center [287, 134] width 574 height 268
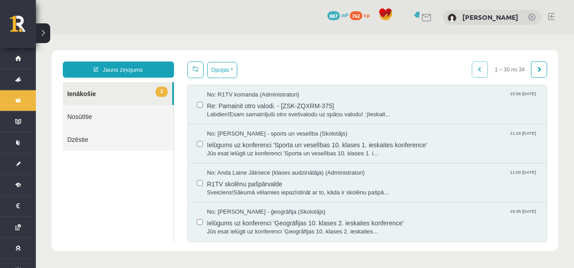
click at [128, 89] on link "2 Ienākošie" at bounding box center [118, 93] width 110 height 23
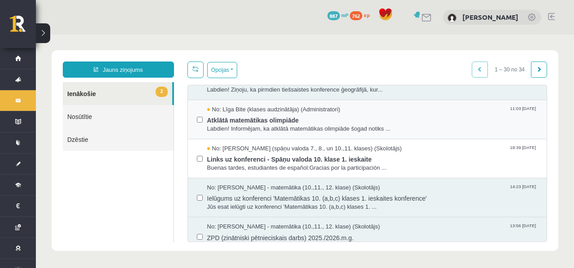
click at [282, 134] on div "No: [PERSON_NAME] (klases audzinātāja) (Administratori) 11:03 [DATE] Atklātā ma…" at bounding box center [367, 119] width 359 height 39
click at [293, 121] on span "Atklātā matemātikas olimpiāde" at bounding box center [372, 119] width 331 height 11
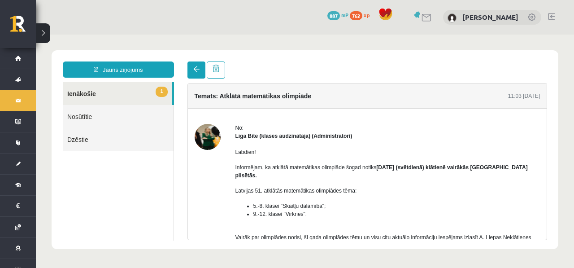
scroll to position [0, 0]
click at [205, 70] on link at bounding box center [197, 69] width 18 height 17
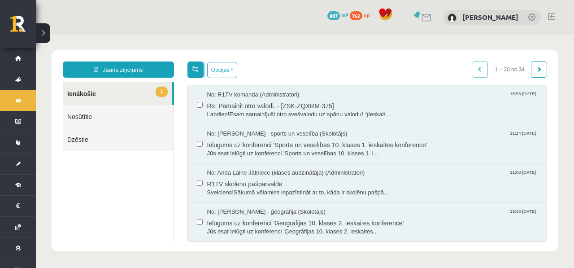
click at [201, 71] on div "Opcijas Atzīmēt visus ziņojumus Atcelt izvēlētos Atzīmēt visus kā lasītus Atzīm…" at bounding box center [213, 69] width 50 height 17
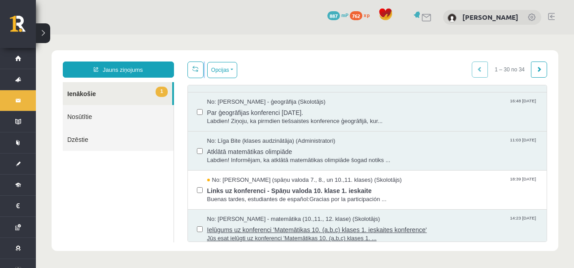
scroll to position [198, 0]
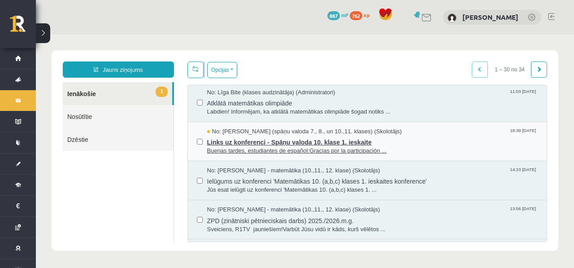
click at [279, 147] on span "Buenas tardes, estudiantes de español:Gracias por la participación ..." at bounding box center [372, 151] width 331 height 9
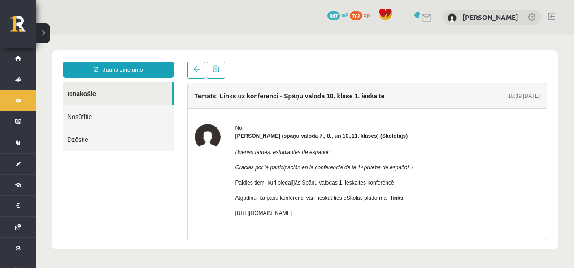
scroll to position [0, 0]
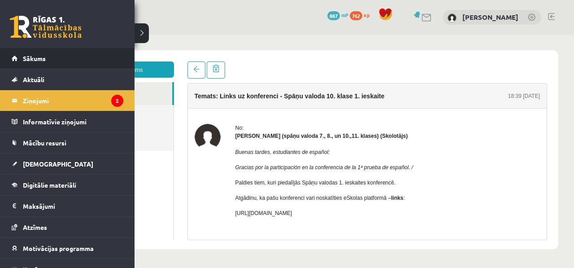
click at [9, 49] on li "Sākums" at bounding box center [67, 58] width 135 height 21
click at [15, 54] on link "Sākums" at bounding box center [68, 58] width 112 height 21
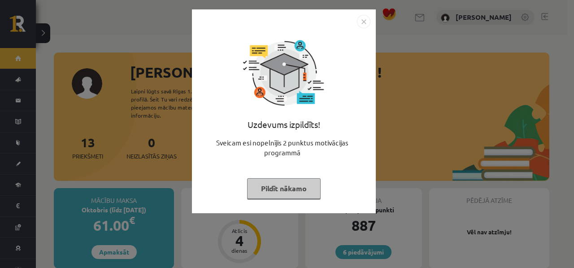
click at [534, 221] on div "Uzdevums izpildīts! Sveicam esi nopelnījis 2 punktus motivācijas programmā Pild…" at bounding box center [287, 134] width 574 height 268
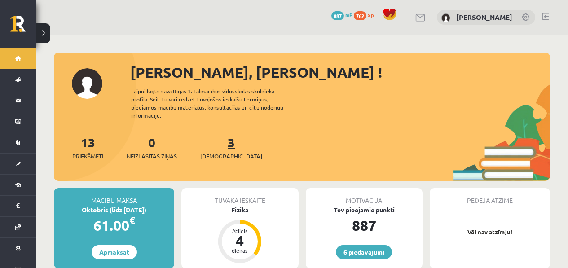
click at [215, 134] on link "3 Ieskaites" at bounding box center [231, 147] width 62 height 26
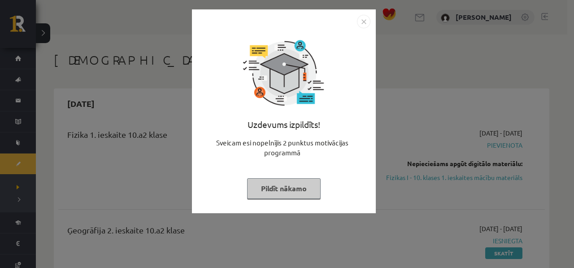
click at [366, 135] on div "Uzdevums izpildīts!" at bounding box center [283, 128] width 173 height 20
click at [378, 128] on div "Uzdevums izpildīts! Sveicam esi nopelnījis 2 punktus motivācijas programmā Pild…" at bounding box center [287, 134] width 574 height 268
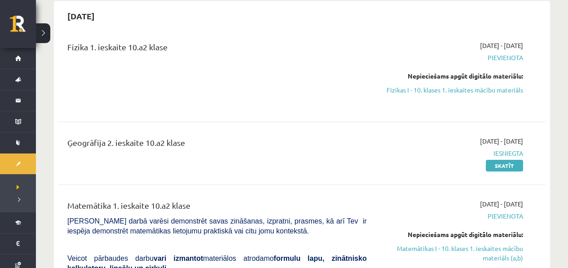
scroll to position [38, 0]
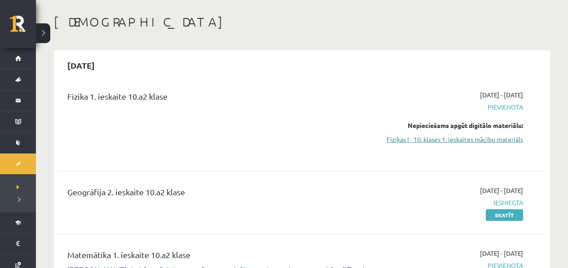
click at [494, 135] on link "Fizikas I - 10. klases 1. ieskaites mācību materiāls" at bounding box center [451, 139] width 143 height 9
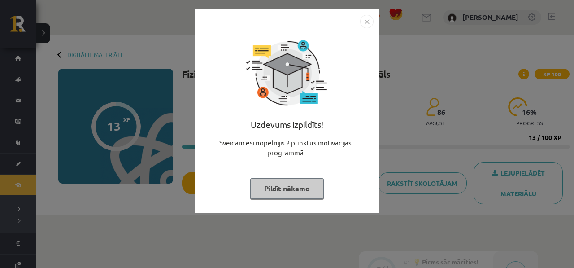
click at [453, 169] on div "Uzdevums izpildīts! Sveicam esi nopelnījis 2 punktus motivācijas programmā Pild…" at bounding box center [287, 134] width 574 height 268
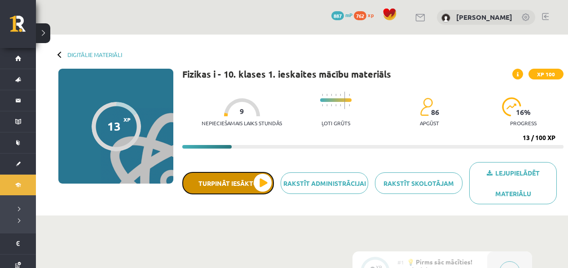
click at [250, 187] on button "Turpināt iesākto" at bounding box center [228, 183] width 92 height 22
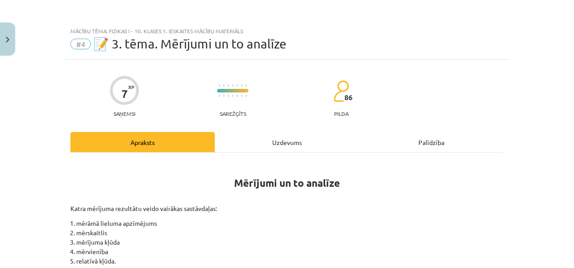
click at [285, 148] on div "Uzdevums" at bounding box center [287, 142] width 145 height 20
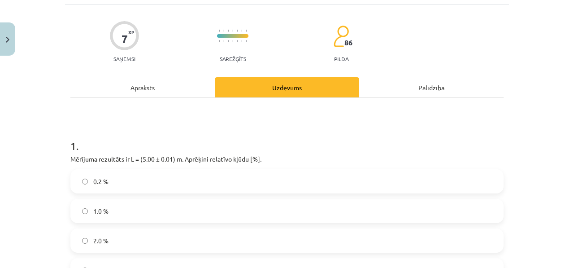
scroll to position [90, 0]
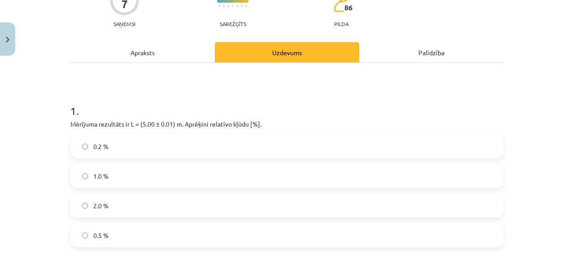
click at [177, 57] on div "Apraksts" at bounding box center [142, 52] width 145 height 20
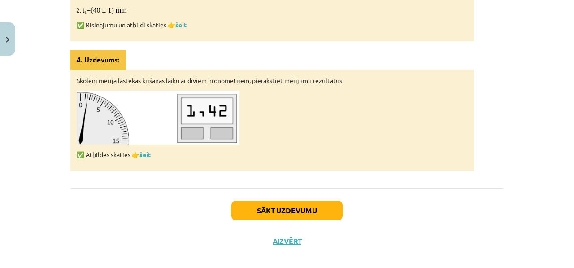
scroll to position [605, 0]
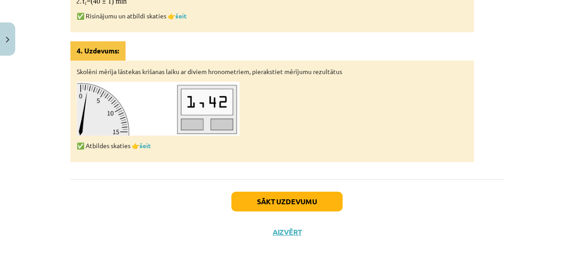
click at [147, 124] on img at bounding box center [158, 108] width 163 height 53
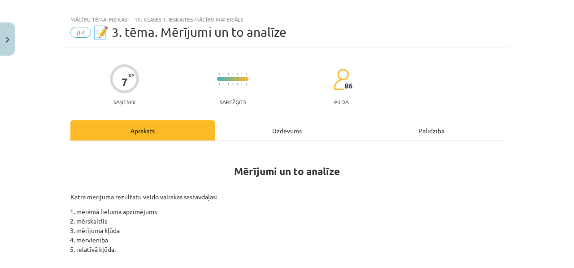
scroll to position [0, 0]
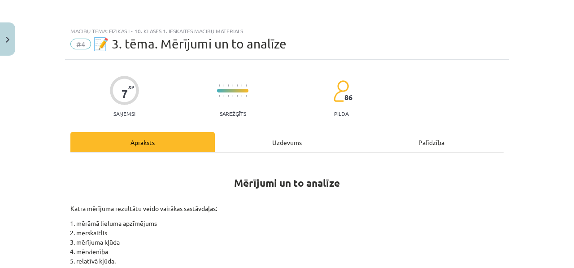
click at [268, 149] on div "Uzdevums" at bounding box center [287, 142] width 145 height 20
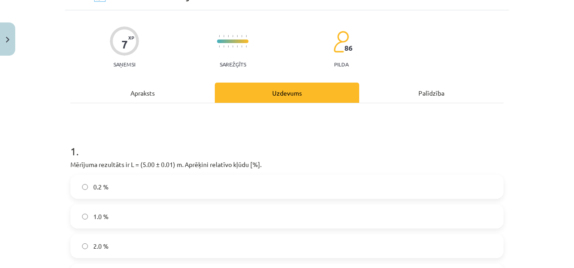
scroll to position [22, 0]
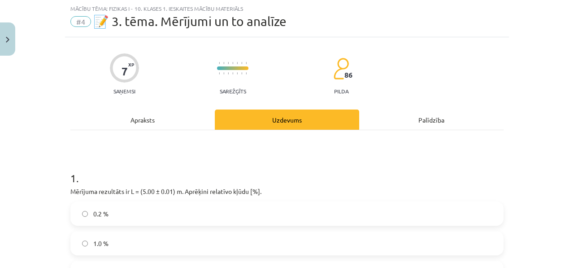
click at [165, 119] on div "Apraksts" at bounding box center [142, 120] width 145 height 20
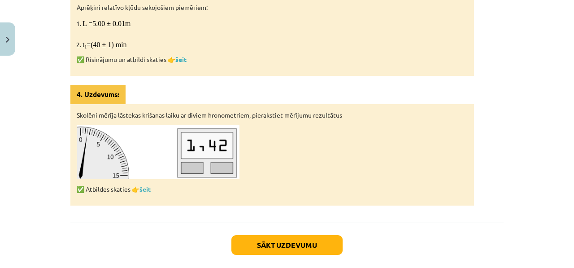
scroll to position [605, 0]
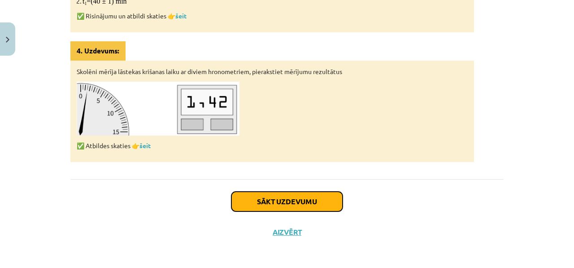
click at [295, 201] on button "Sākt uzdevumu" at bounding box center [287, 202] width 111 height 20
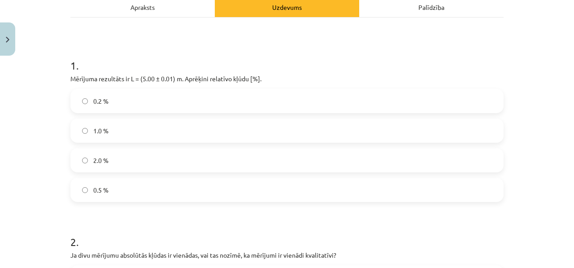
scroll to position [136, 0]
click at [13, 38] on button "Close" at bounding box center [7, 38] width 15 height 33
click at [25, 66] on div "Mācību tēma: Fizikas i - 10. klases 1. ieskaites mācību materiāls #4 📝 3. tēma.…" at bounding box center [287, 134] width 574 height 268
click at [16, 61] on link "Sākums" at bounding box center [18, 58] width 36 height 21
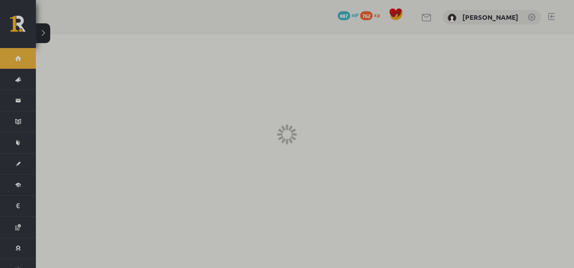
click at [15, 60] on div at bounding box center [287, 134] width 574 height 268
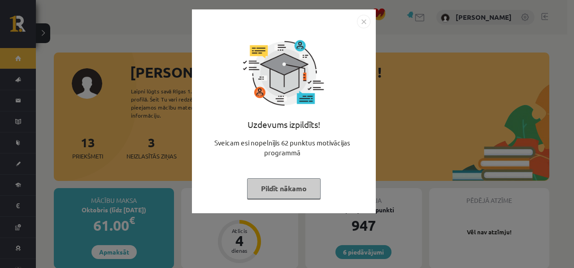
click at [453, 168] on div "Uzdevums izpildīts! Sveicam esi nopelnījis 62 punktus motivācijas programmā Pil…" at bounding box center [287, 134] width 574 height 268
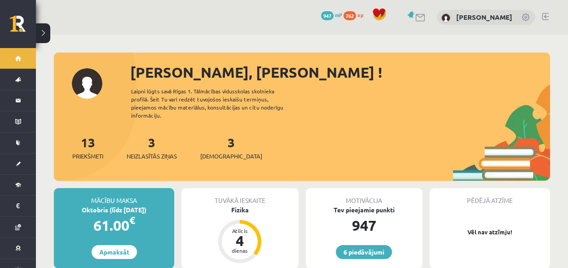
click at [211, 133] on div "3 Ieskaites" at bounding box center [231, 147] width 62 height 28
click at [225, 136] on div "3 Ieskaites" at bounding box center [231, 147] width 62 height 28
click at [216, 143] on div "3 Ieskaites" at bounding box center [231, 147] width 62 height 28
click at [215, 136] on link "3 Ieskaites" at bounding box center [231, 147] width 62 height 26
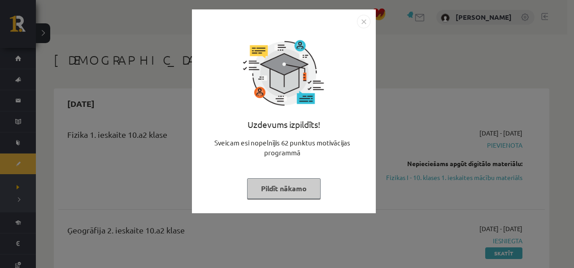
click at [414, 152] on div "Uzdevums izpildīts! Sveicam esi nopelnījis 62 punktus motivācijas programmā Pil…" at bounding box center [287, 134] width 574 height 268
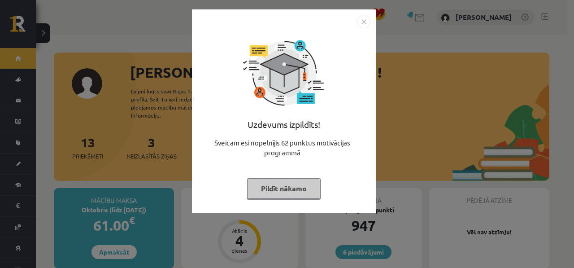
drag, startPoint x: 0, startPoint y: 0, endPoint x: 326, endPoint y: 142, distance: 355.8
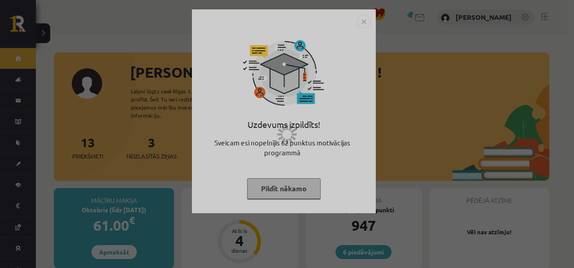
click at [121, 130] on div at bounding box center [287, 134] width 574 height 268
click at [361, 25] on div at bounding box center [287, 134] width 574 height 268
click at [364, 25] on div at bounding box center [287, 134] width 574 height 268
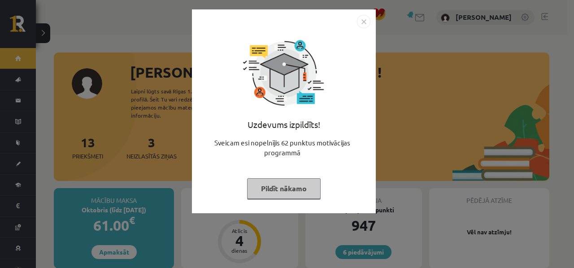
drag, startPoint x: 346, startPoint y: 75, endPoint x: 352, endPoint y: 75, distance: 6.7
click at [364, 35] on div "Uzdevums izpildīts! Sveicam esi nopelnījis 62 punktus motivācijas programmā Pil…" at bounding box center [283, 118] width 173 height 180
click at [366, 21] on img "Close" at bounding box center [363, 21] width 13 height 13
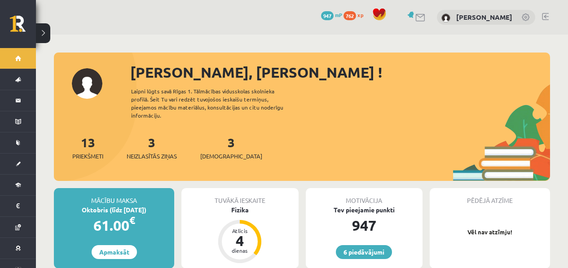
click at [227, 134] on div "3 Ieskaites" at bounding box center [231, 147] width 62 height 28
click at [224, 152] on span "[DEMOGRAPHIC_DATA]" at bounding box center [231, 156] width 62 height 9
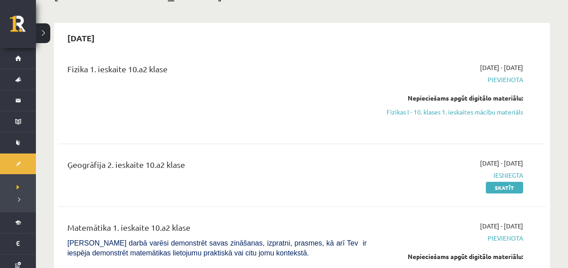
scroll to position [67, 0]
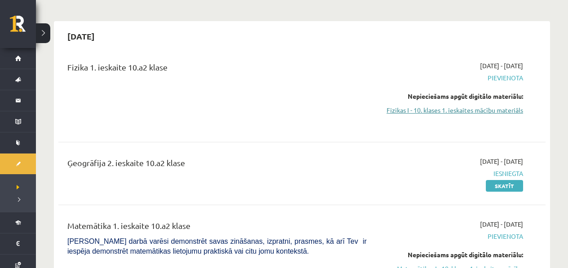
click at [430, 112] on link "Fizikas I - 10. klases 1. ieskaites mācību materiāls" at bounding box center [451, 109] width 143 height 9
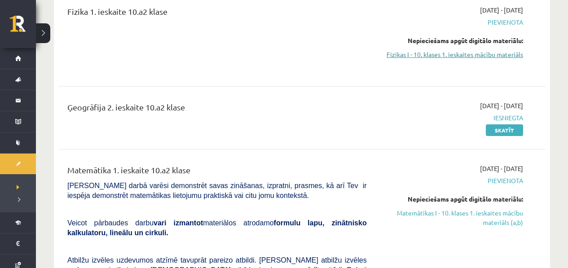
scroll to position [67, 0]
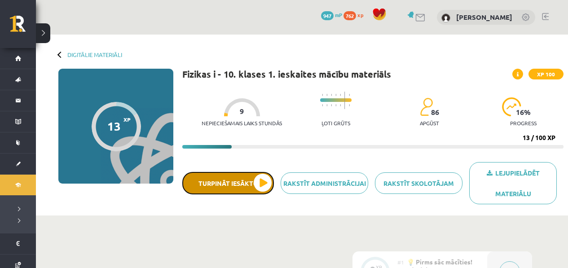
click at [223, 179] on button "Turpināt iesākto" at bounding box center [228, 183] width 92 height 22
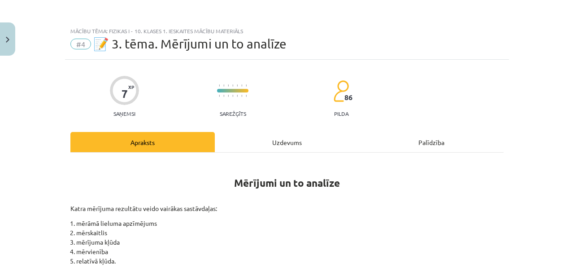
drag, startPoint x: 298, startPoint y: 153, endPoint x: 293, endPoint y: 148, distance: 7.6
click at [289, 143] on div "Uzdevums" at bounding box center [287, 142] width 145 height 20
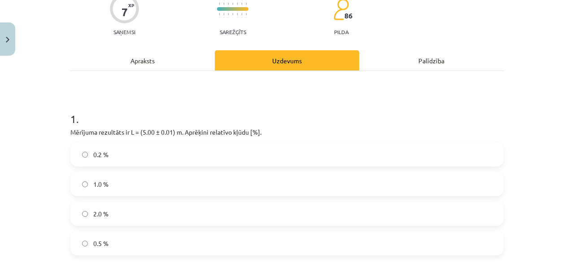
scroll to position [100, 0]
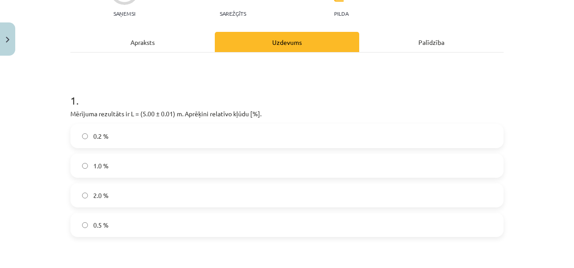
click at [148, 45] on div "Apraksts" at bounding box center [142, 42] width 145 height 20
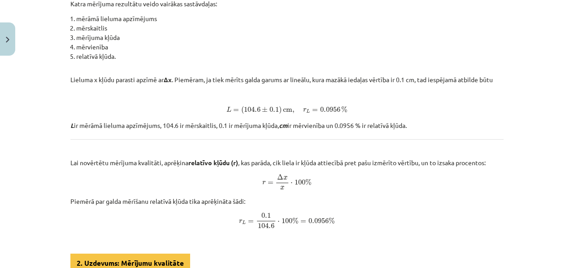
scroll to position [207, 0]
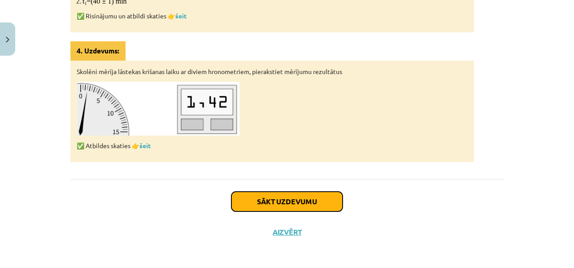
click at [270, 204] on button "Sākt uzdevumu" at bounding box center [287, 202] width 111 height 20
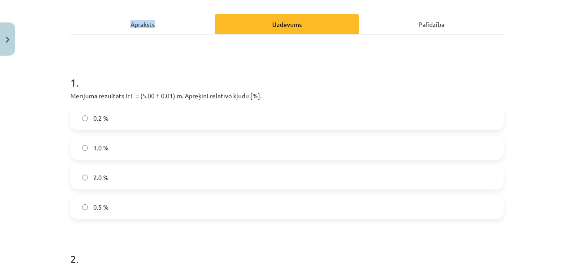
scroll to position [126, 0]
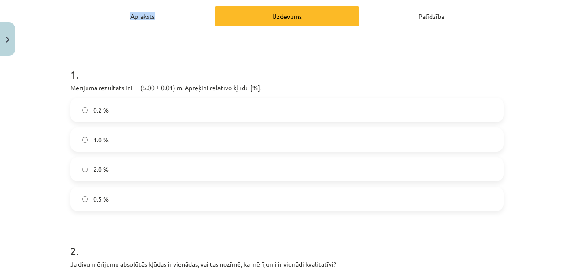
click at [173, 13] on div "Apraksts" at bounding box center [142, 16] width 145 height 20
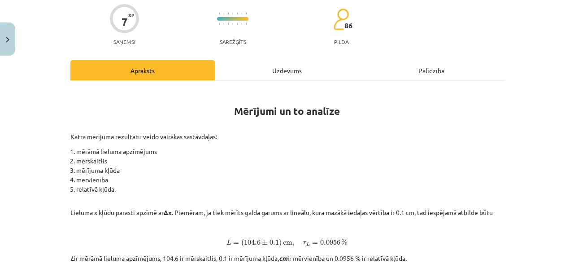
scroll to position [0, 0]
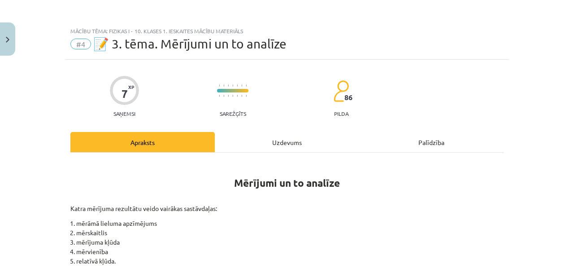
click at [265, 143] on div "Uzdevums" at bounding box center [287, 142] width 145 height 20
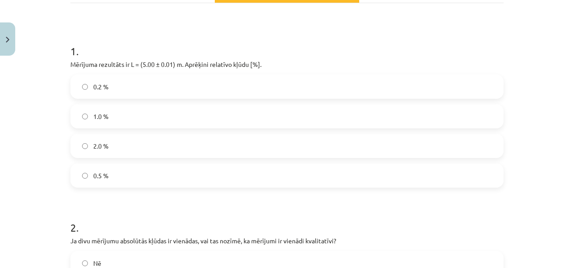
scroll to position [129, 0]
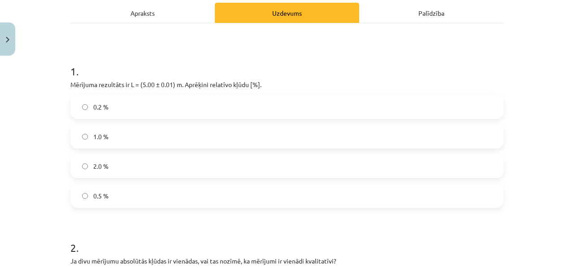
click at [111, 161] on label "2.0 %" at bounding box center [287, 166] width 432 height 22
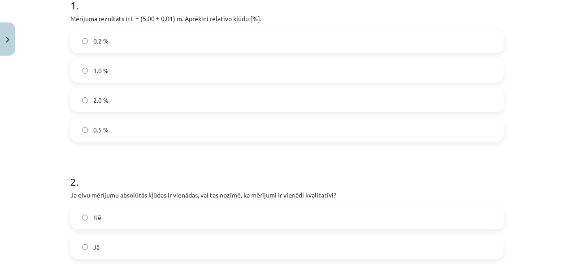
scroll to position [244, 0]
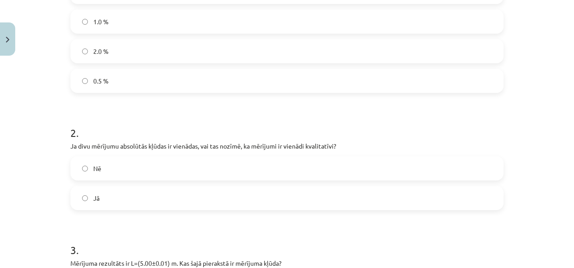
click at [194, 171] on label "Nē" at bounding box center [287, 168] width 432 height 22
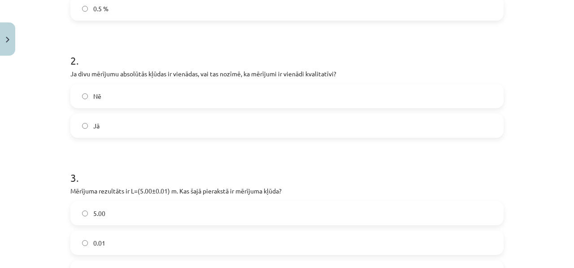
scroll to position [318, 0]
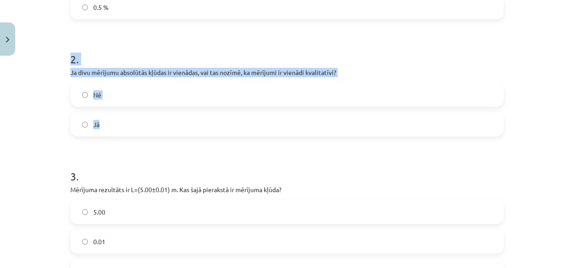
drag, startPoint x: 66, startPoint y: 60, endPoint x: 166, endPoint y: 137, distance: 125.8
click at [167, 136] on div "7 XP Saņemsi Sarežģīts 86 pilda Apraksts Uzdevums Palīdzība 1 . Mērījuma rezult…" at bounding box center [287, 68] width 444 height 653
copy div "2 . Ja divu mērījumu absolūtās kļūdas ir vienādas, vai tas nozīmē, ka mērījumi …"
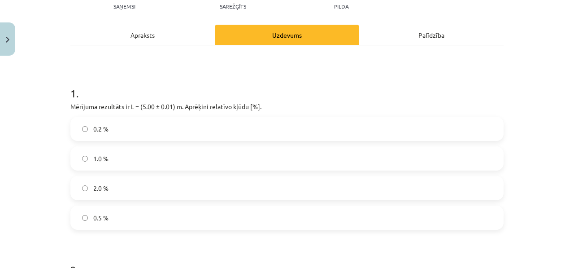
click at [115, 36] on div "Apraksts" at bounding box center [142, 35] width 145 height 20
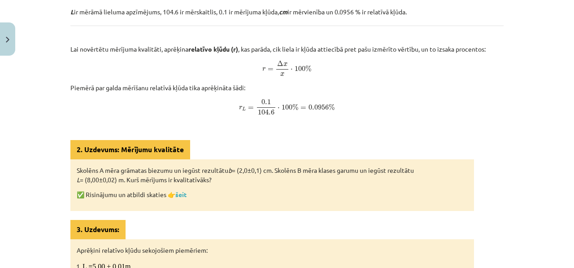
scroll to position [311, 0]
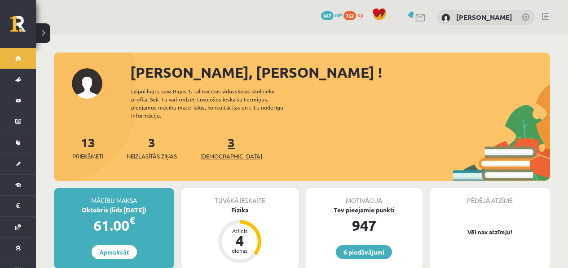
click at [224, 152] on span "[DEMOGRAPHIC_DATA]" at bounding box center [231, 156] width 62 height 9
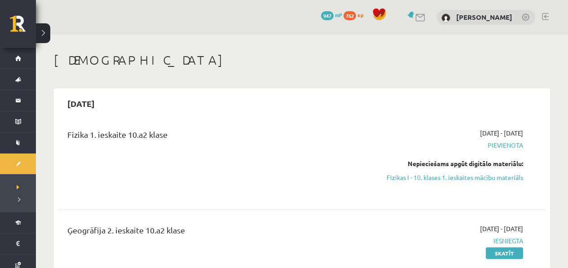
click at [471, 171] on div "Nepieciešams apgūt digitālo materiālu: Fizikas I - 10. klases 1. ieskaites mācī…" at bounding box center [451, 170] width 143 height 23
click at [469, 174] on link "Fizikas I - 10. klases 1. ieskaites mācību materiāls" at bounding box center [451, 177] width 143 height 9
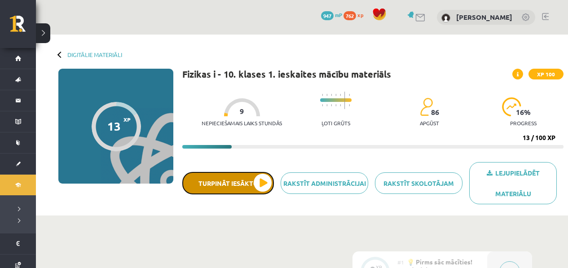
click at [254, 186] on button "Turpināt iesākto" at bounding box center [228, 183] width 92 height 22
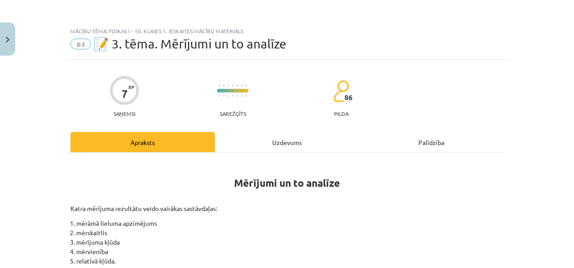
click at [321, 137] on div "Uzdevums" at bounding box center [287, 142] width 145 height 20
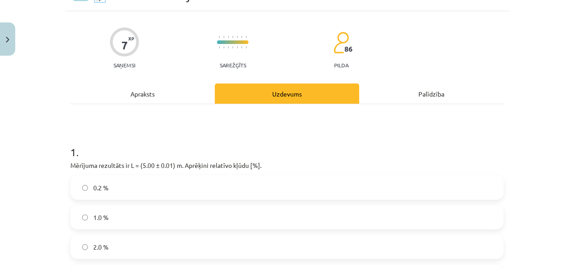
scroll to position [92, 0]
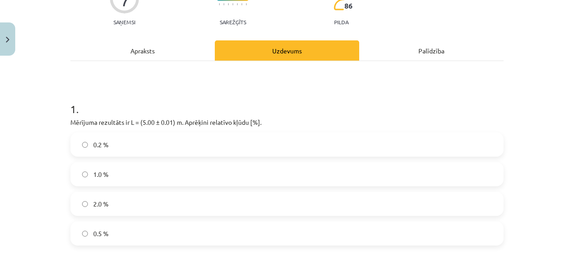
click at [180, 152] on label "0.2 %" at bounding box center [287, 144] width 432 height 22
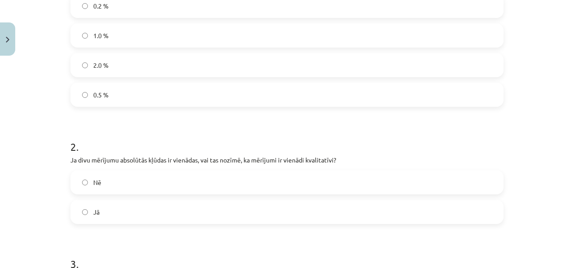
click at [177, 174] on label "Nē" at bounding box center [287, 182] width 432 height 22
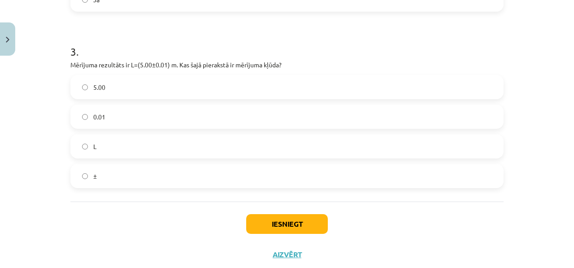
scroll to position [442, 0]
click at [129, 118] on label "0.01" at bounding box center [287, 117] width 432 height 22
click at [255, 215] on button "Iesniegt" at bounding box center [287, 225] width 82 height 20
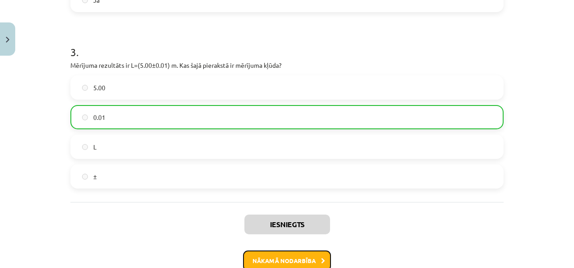
click at [270, 259] on button "Nākamā nodarbība" at bounding box center [287, 260] width 88 height 21
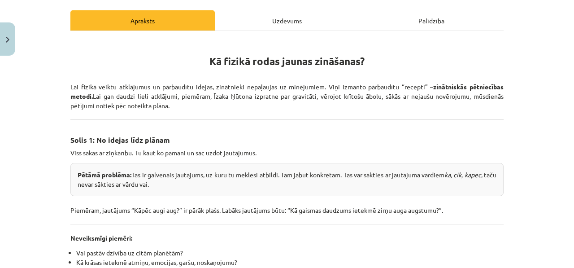
scroll to position [125, 0]
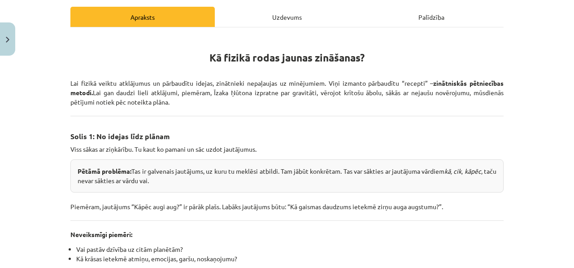
click at [268, 22] on div "Uzdevums" at bounding box center [287, 17] width 145 height 20
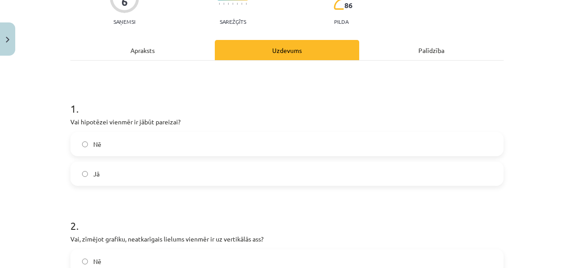
scroll to position [95, 0]
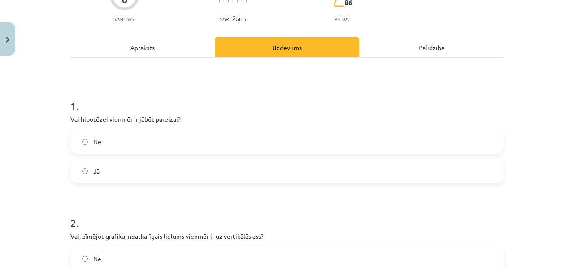
click at [193, 167] on label "Jā" at bounding box center [287, 171] width 432 height 22
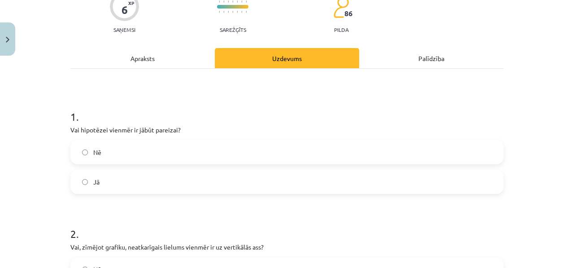
scroll to position [70, 0]
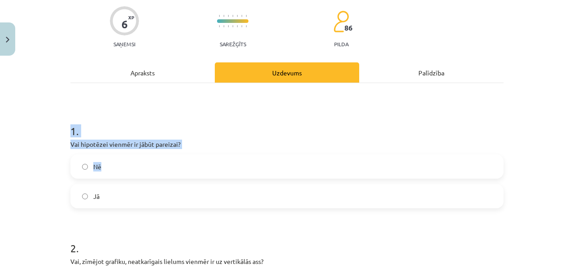
drag, startPoint x: 63, startPoint y: 129, endPoint x: 130, endPoint y: 178, distance: 83.2
